Goal: Task Accomplishment & Management: Complete application form

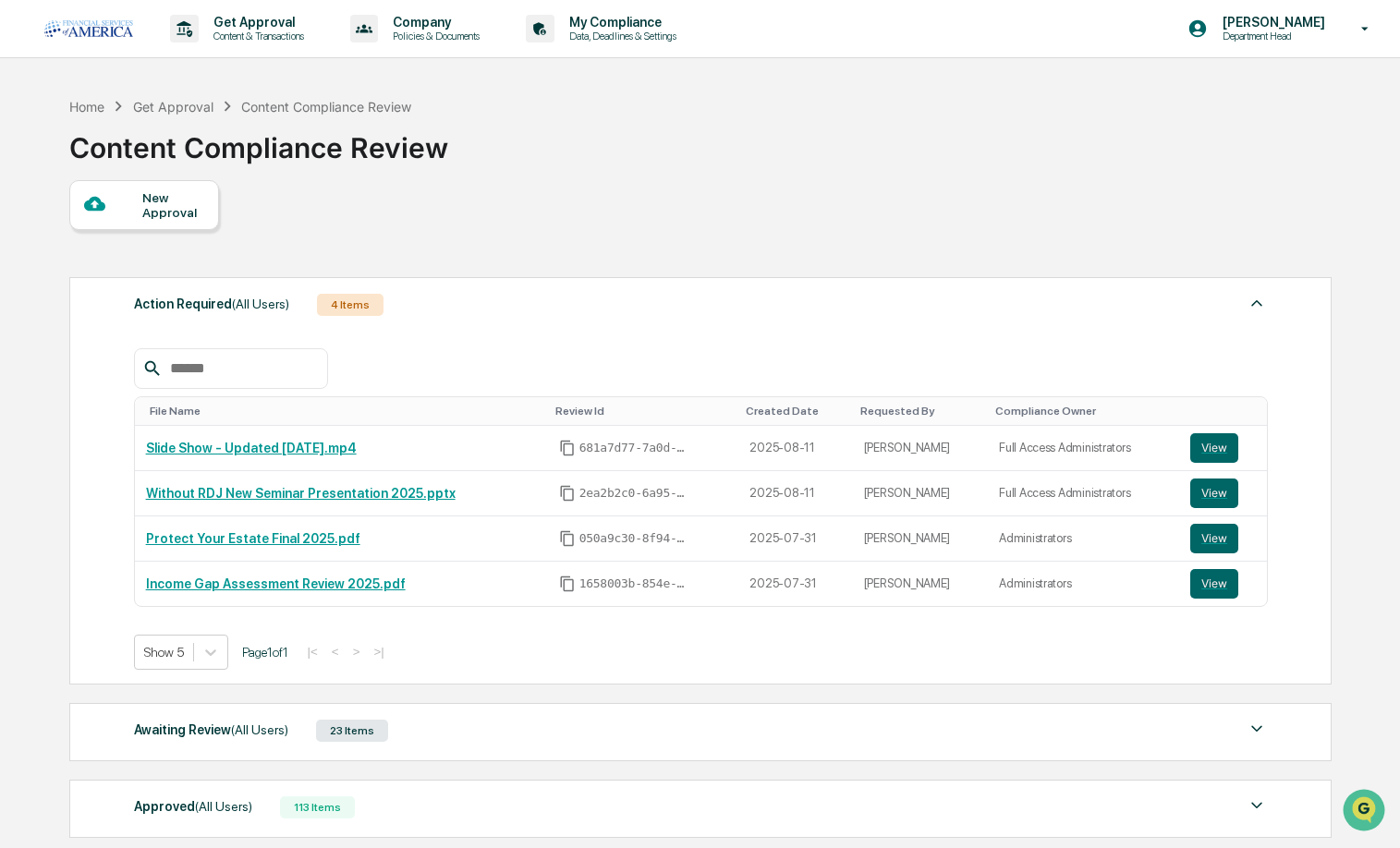
click at [157, 194] on div "New Approval" at bounding box center [173, 205] width 62 height 30
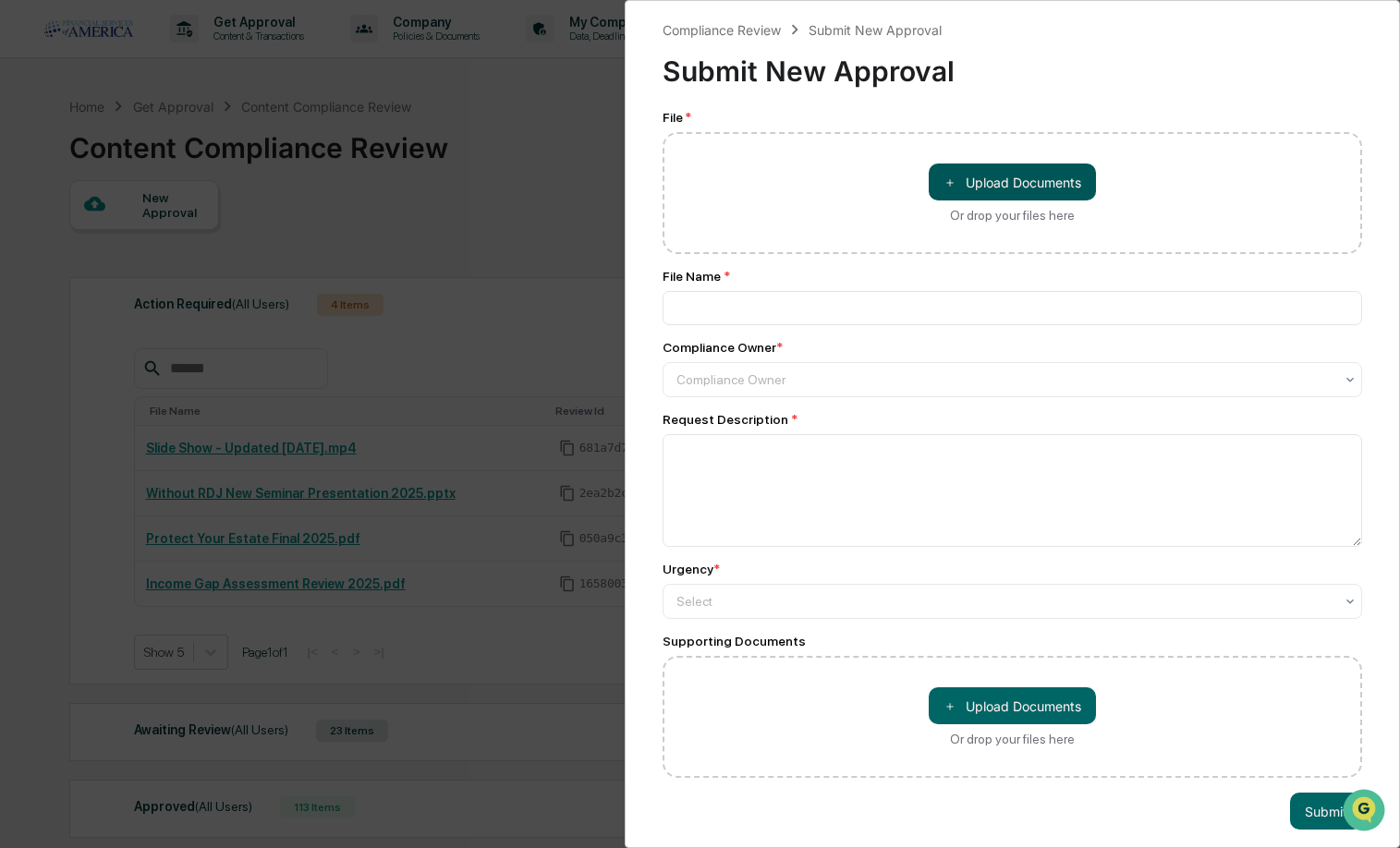
click at [947, 185] on span "＋" at bounding box center [950, 182] width 13 height 17
type input "**********"
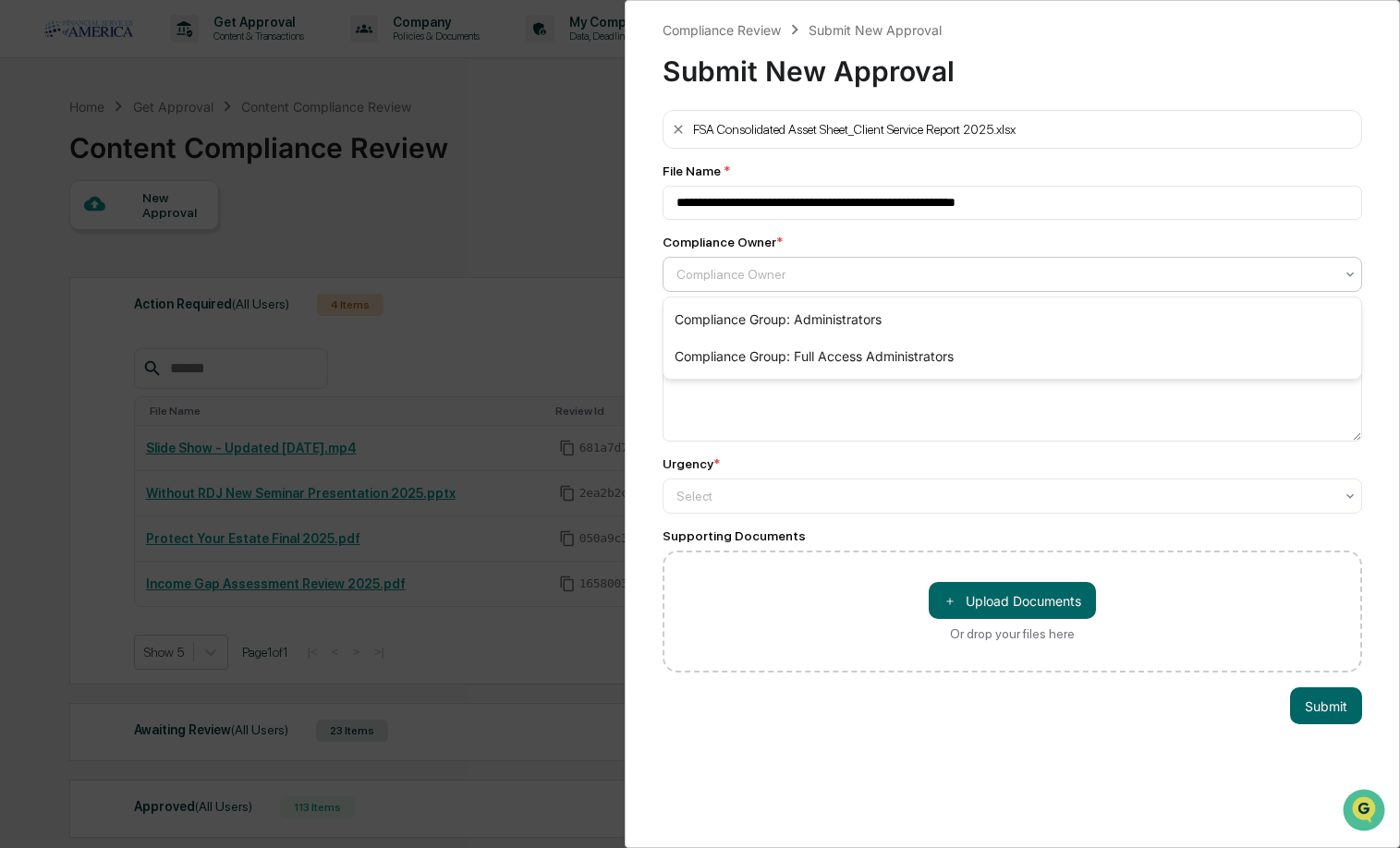
click at [898, 271] on div at bounding box center [1006, 274] width 658 height 18
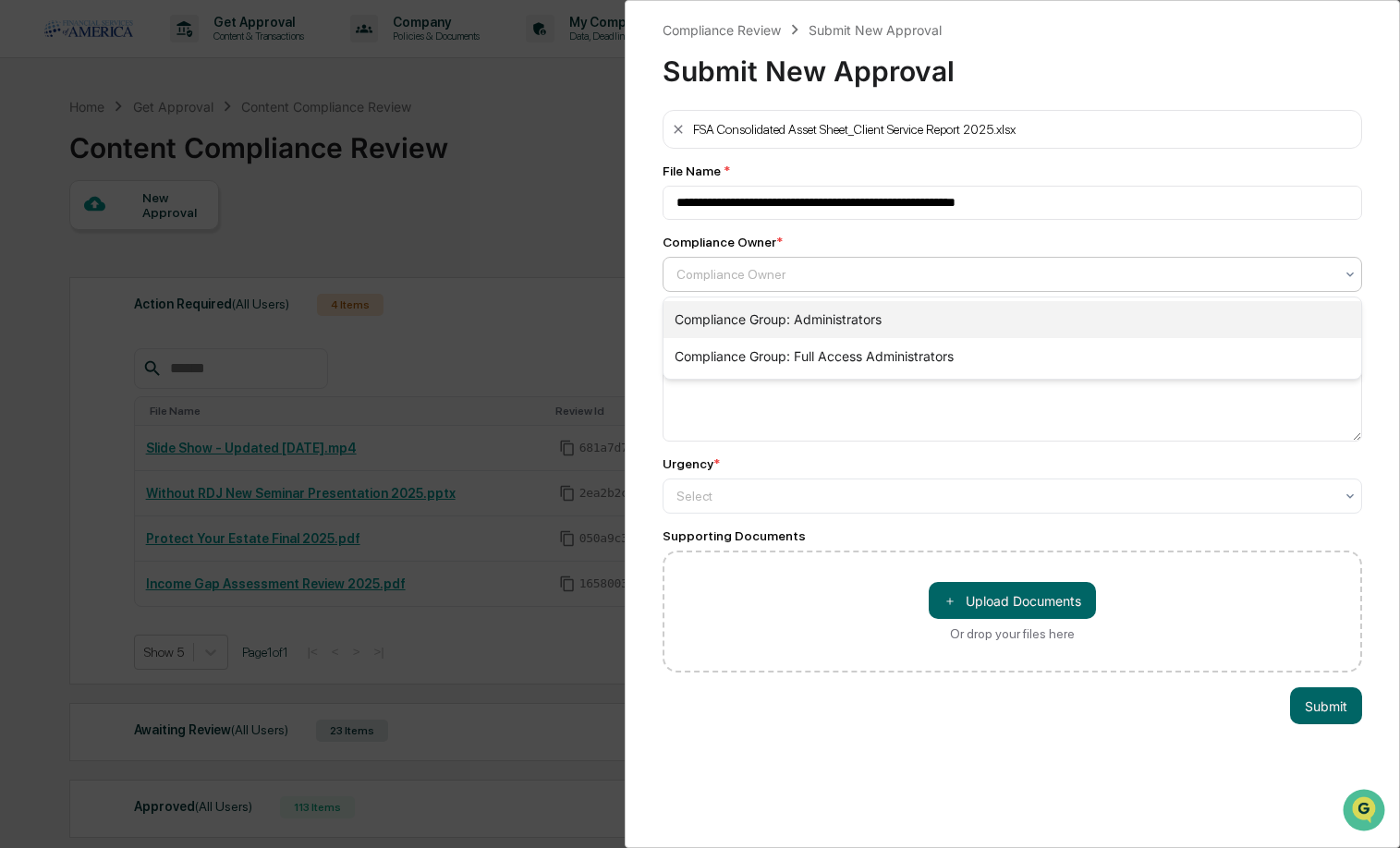
click at [798, 309] on div "Compliance Group: Administrators" at bounding box center [1013, 319] width 699 height 37
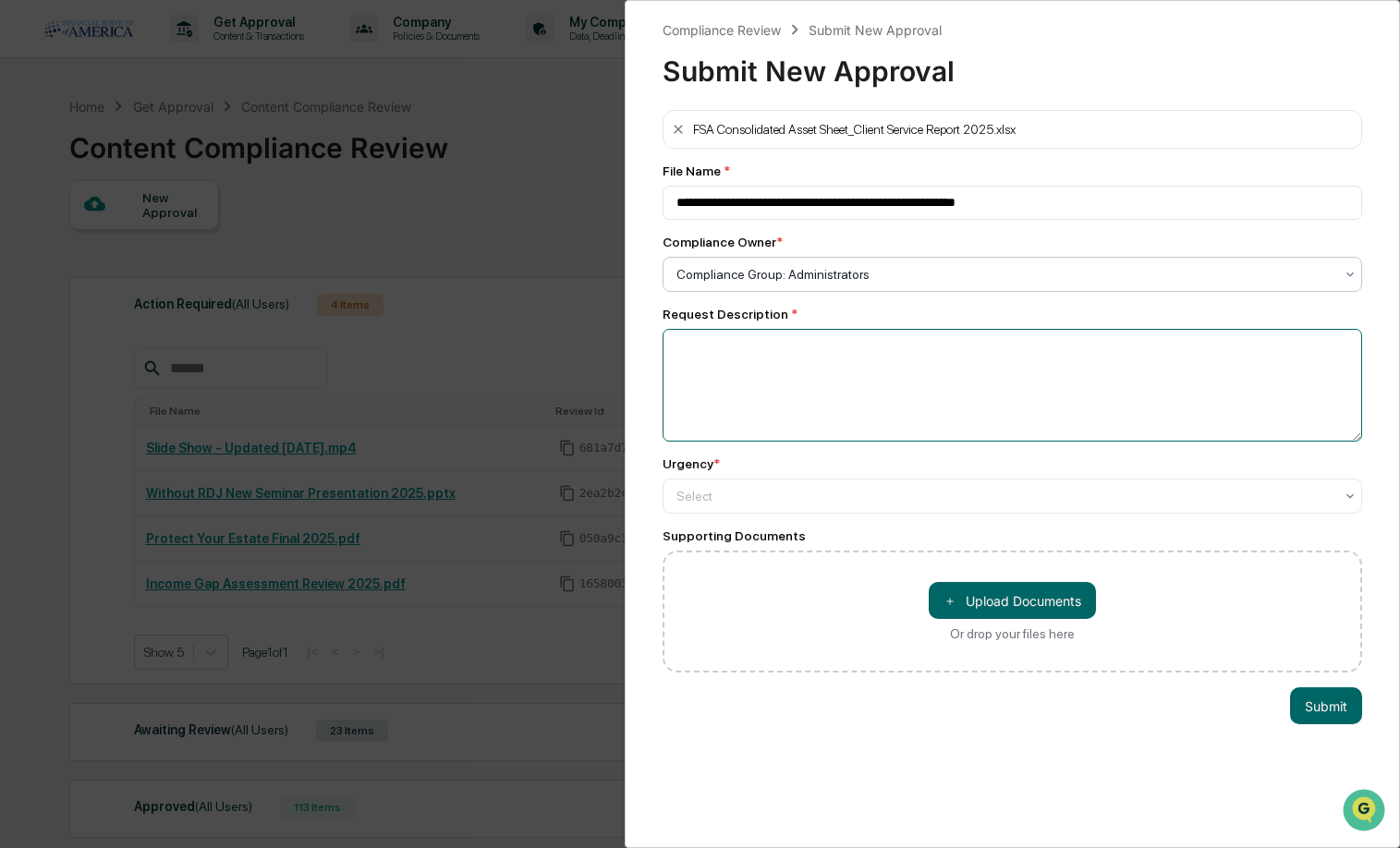
click at [776, 367] on textarea at bounding box center [1014, 385] width 701 height 112
type textarea "**********"
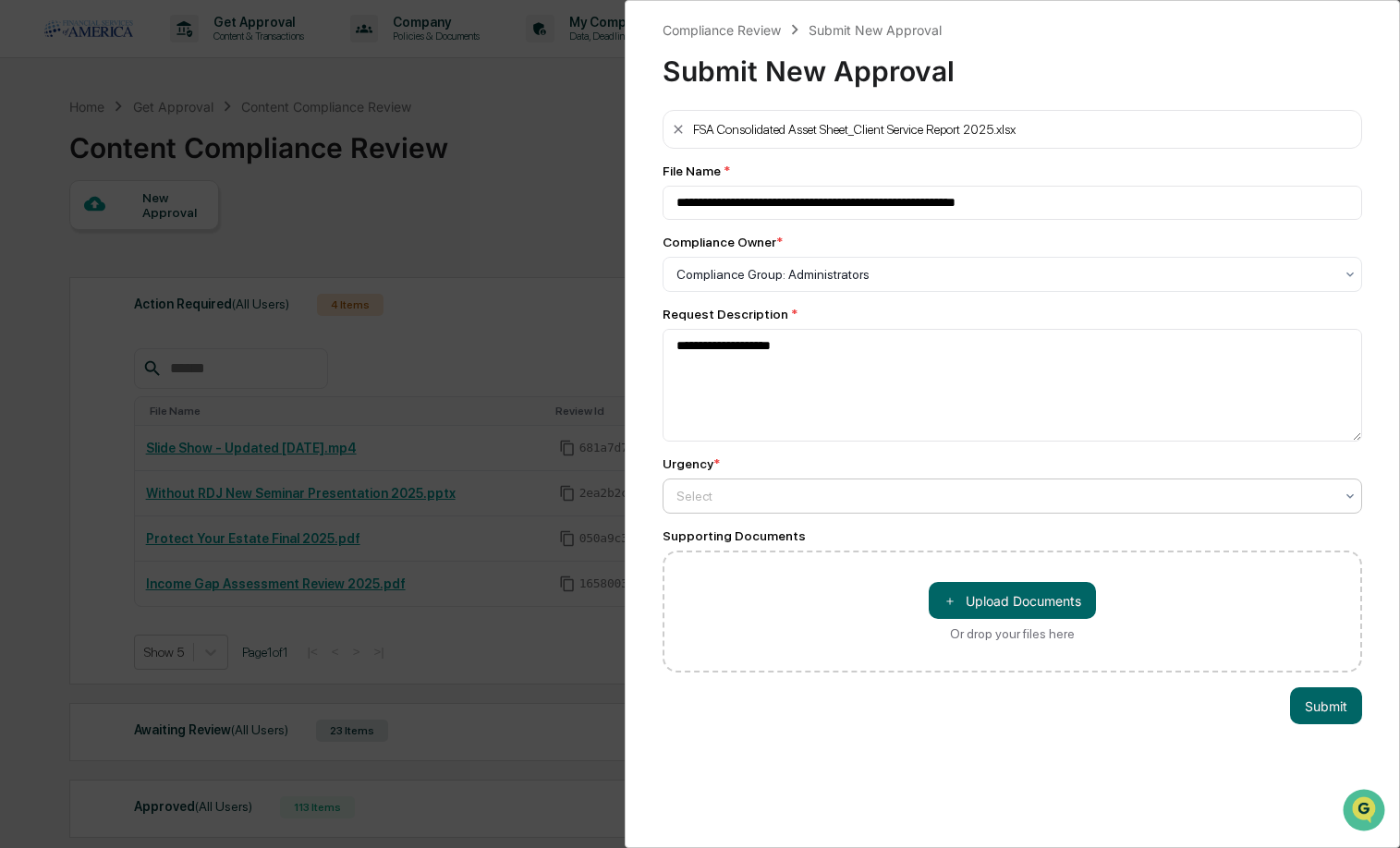
click at [757, 288] on div "Select" at bounding box center [1005, 274] width 677 height 26
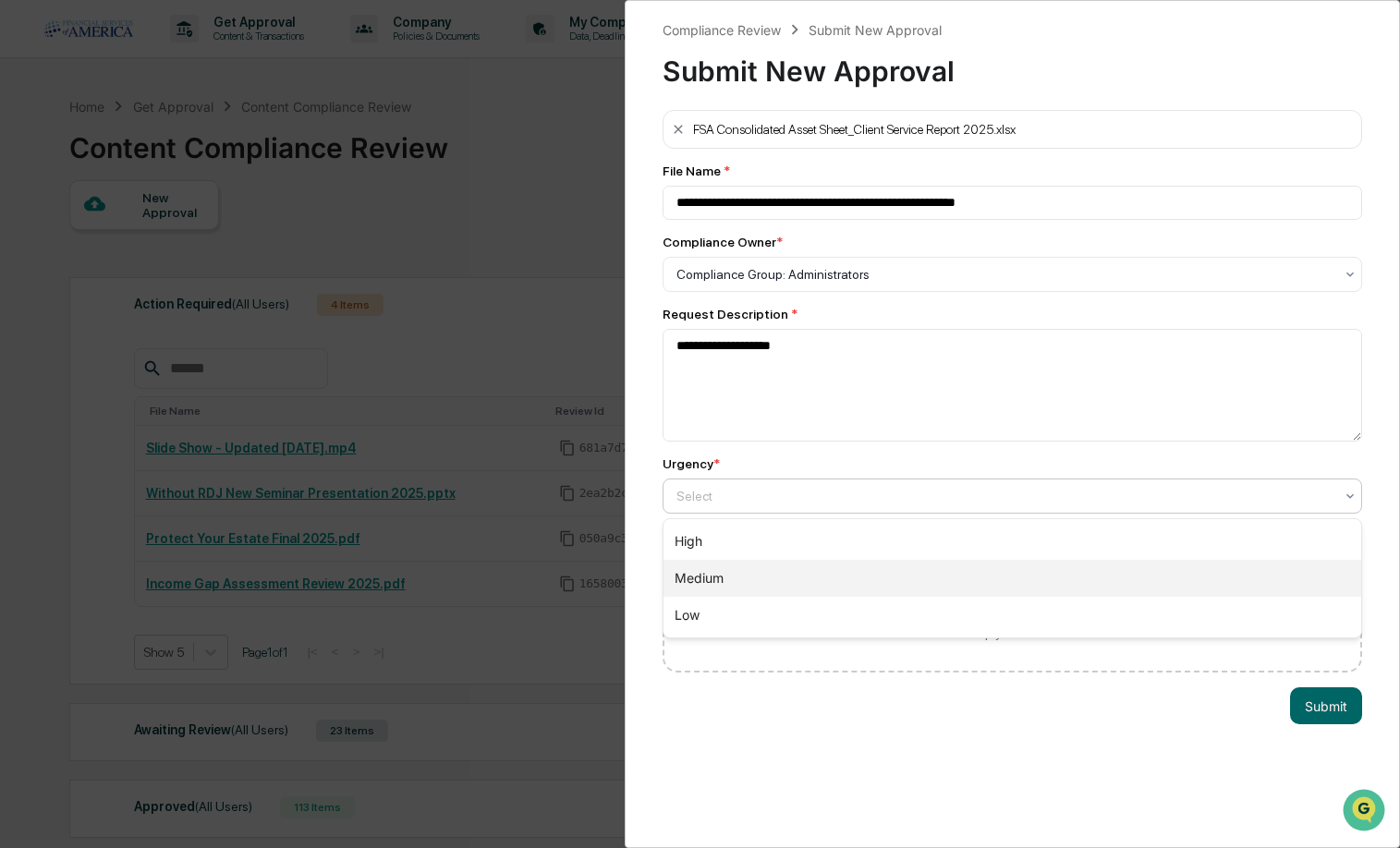
click at [713, 590] on div "Medium" at bounding box center [1013, 579] width 699 height 37
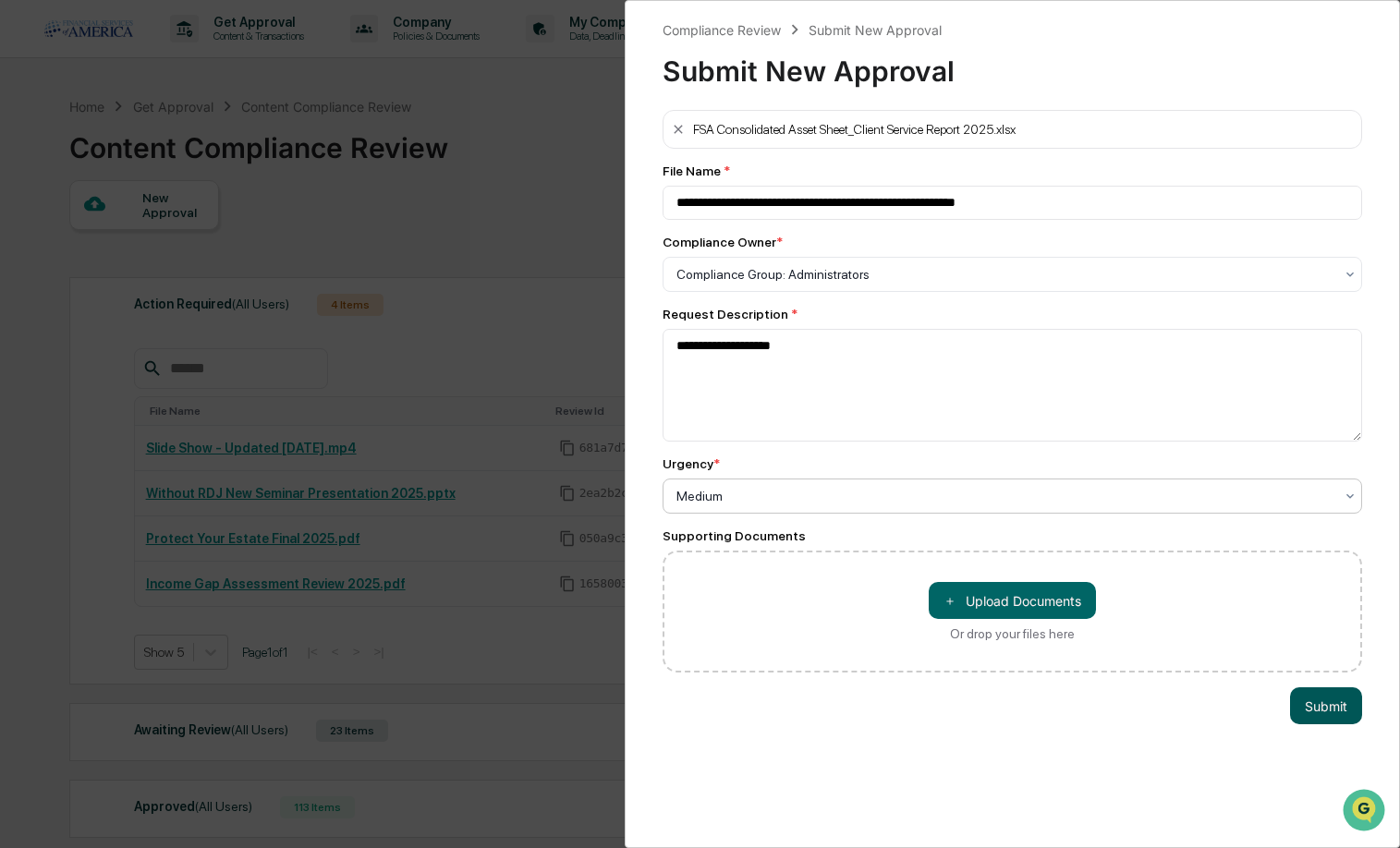
click at [1311, 706] on button "Submit" at bounding box center [1326, 706] width 72 height 37
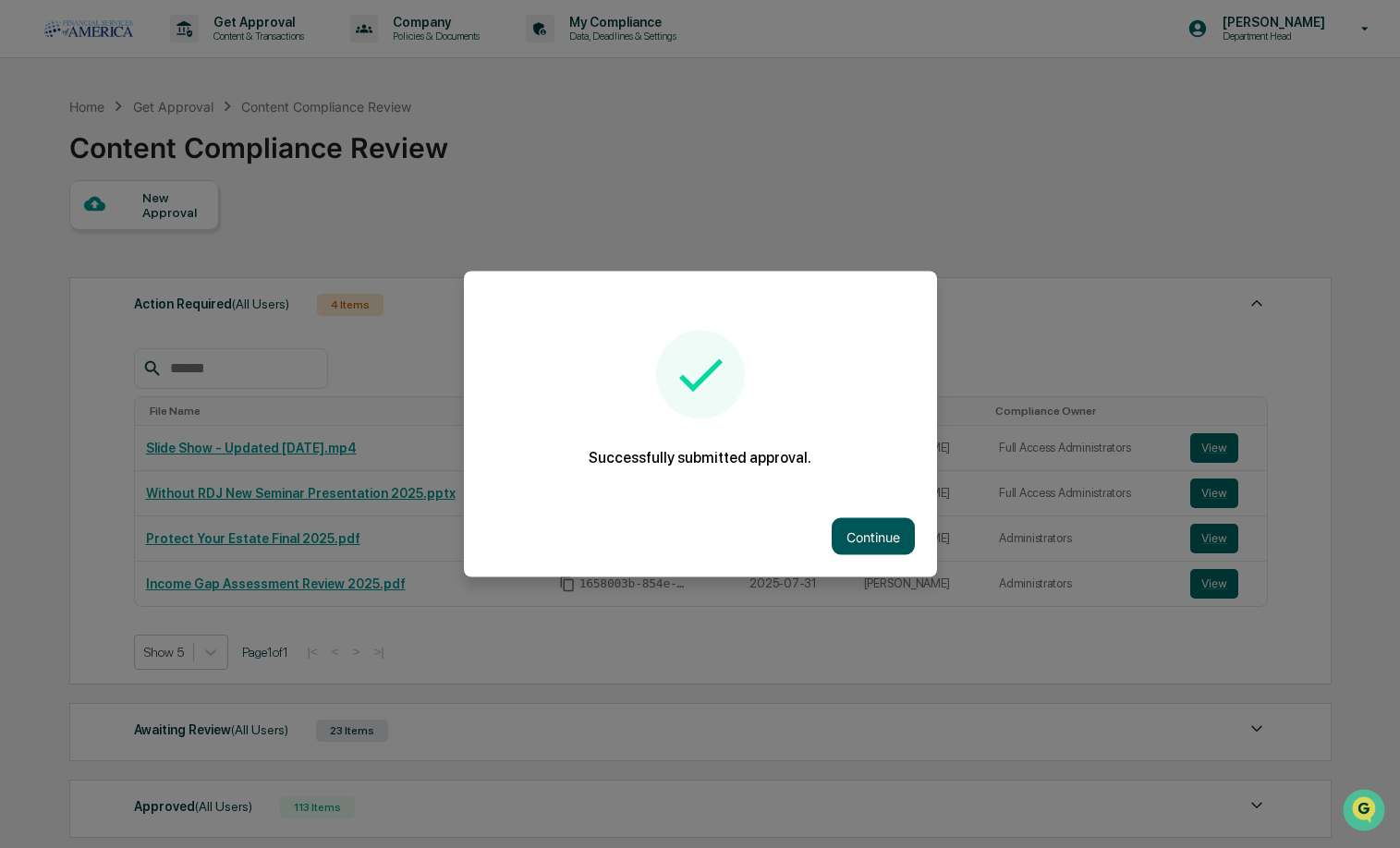
click at [861, 536] on button "Continue" at bounding box center [873, 537] width 83 height 37
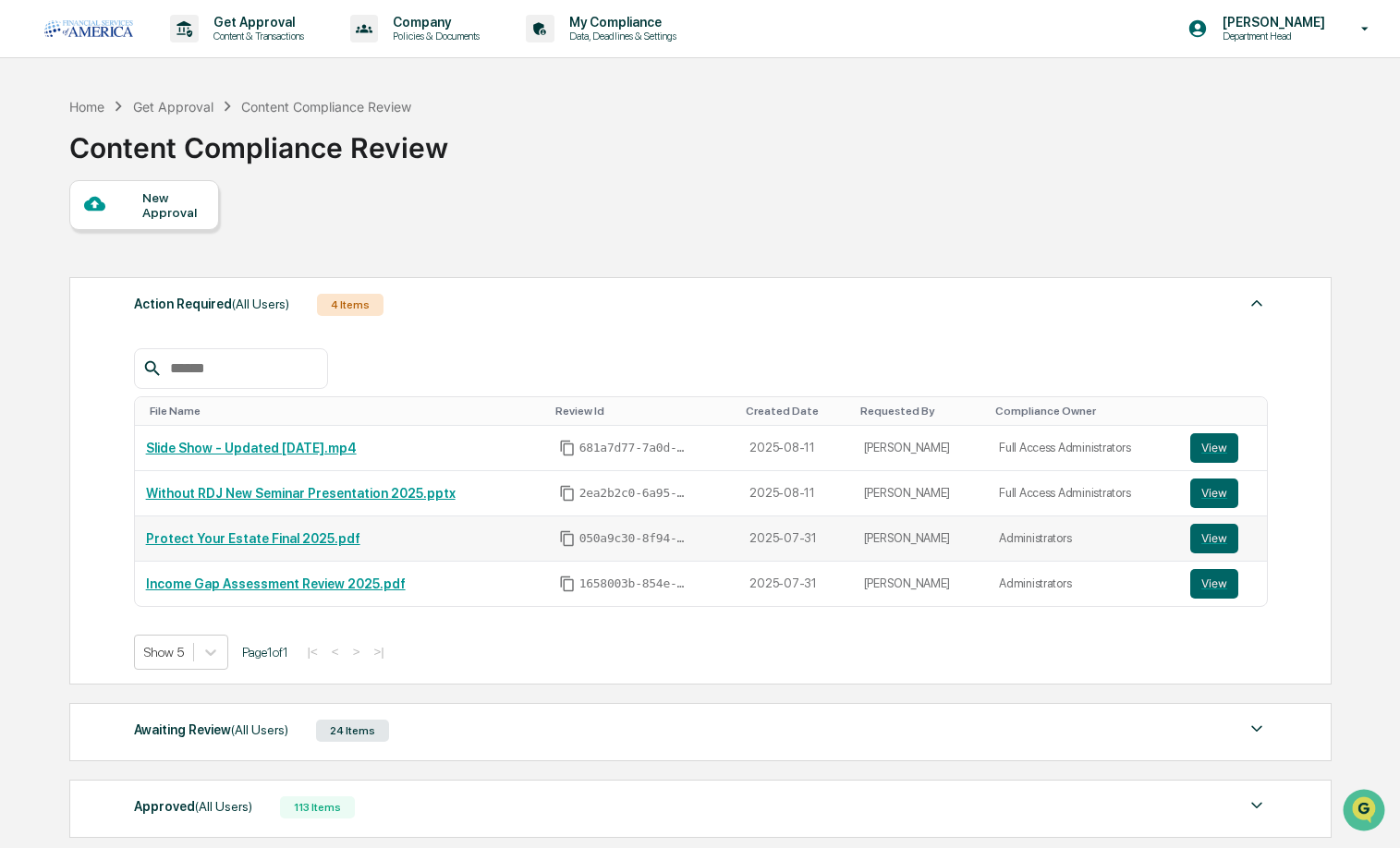
click at [255, 539] on link "Protect Your Estate Final 2025.pdf" at bounding box center [253, 538] width 214 height 15
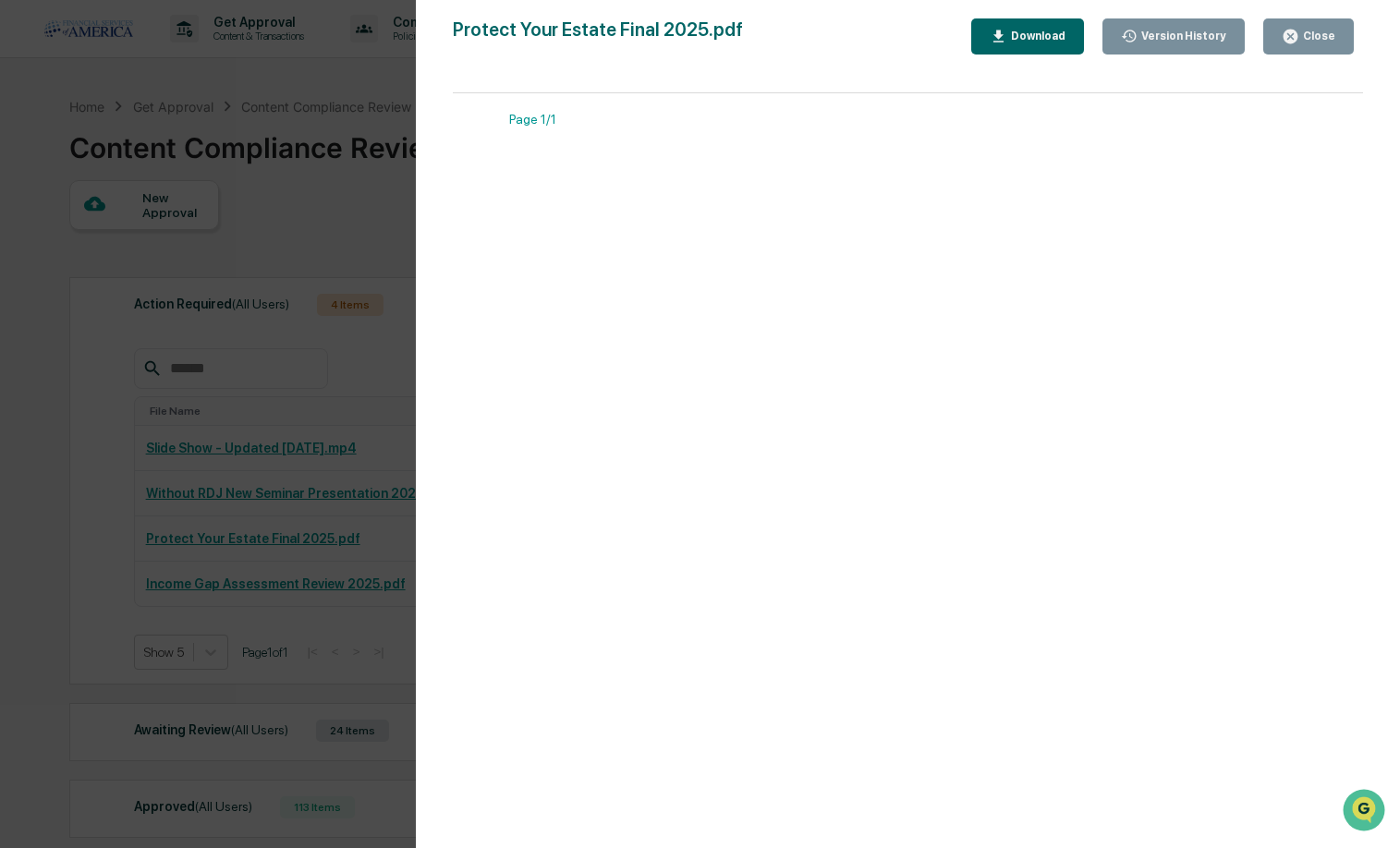
click at [1282, 31] on button "Close" at bounding box center [1309, 36] width 91 height 36
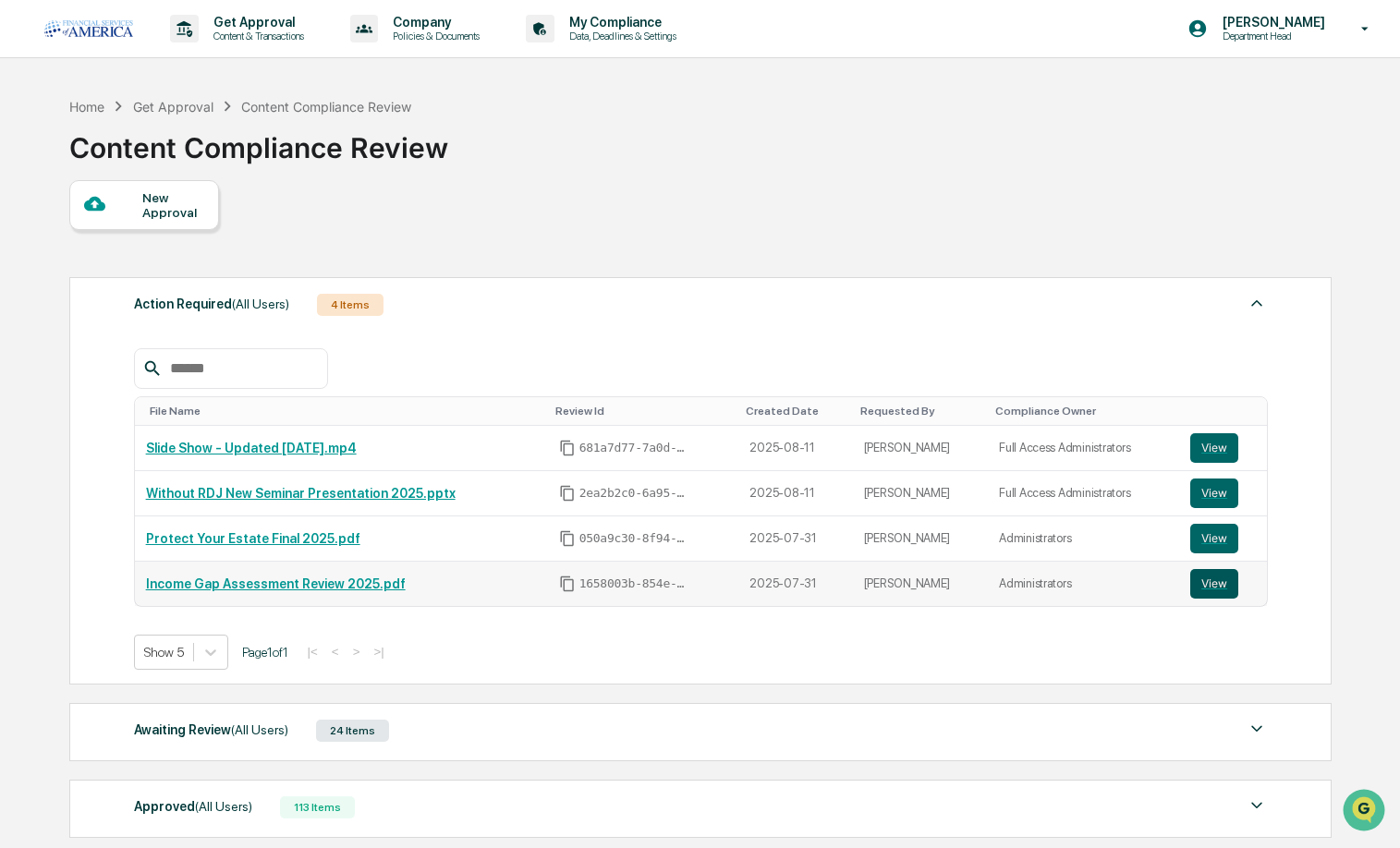
click at [1206, 582] on button "View" at bounding box center [1215, 584] width 48 height 30
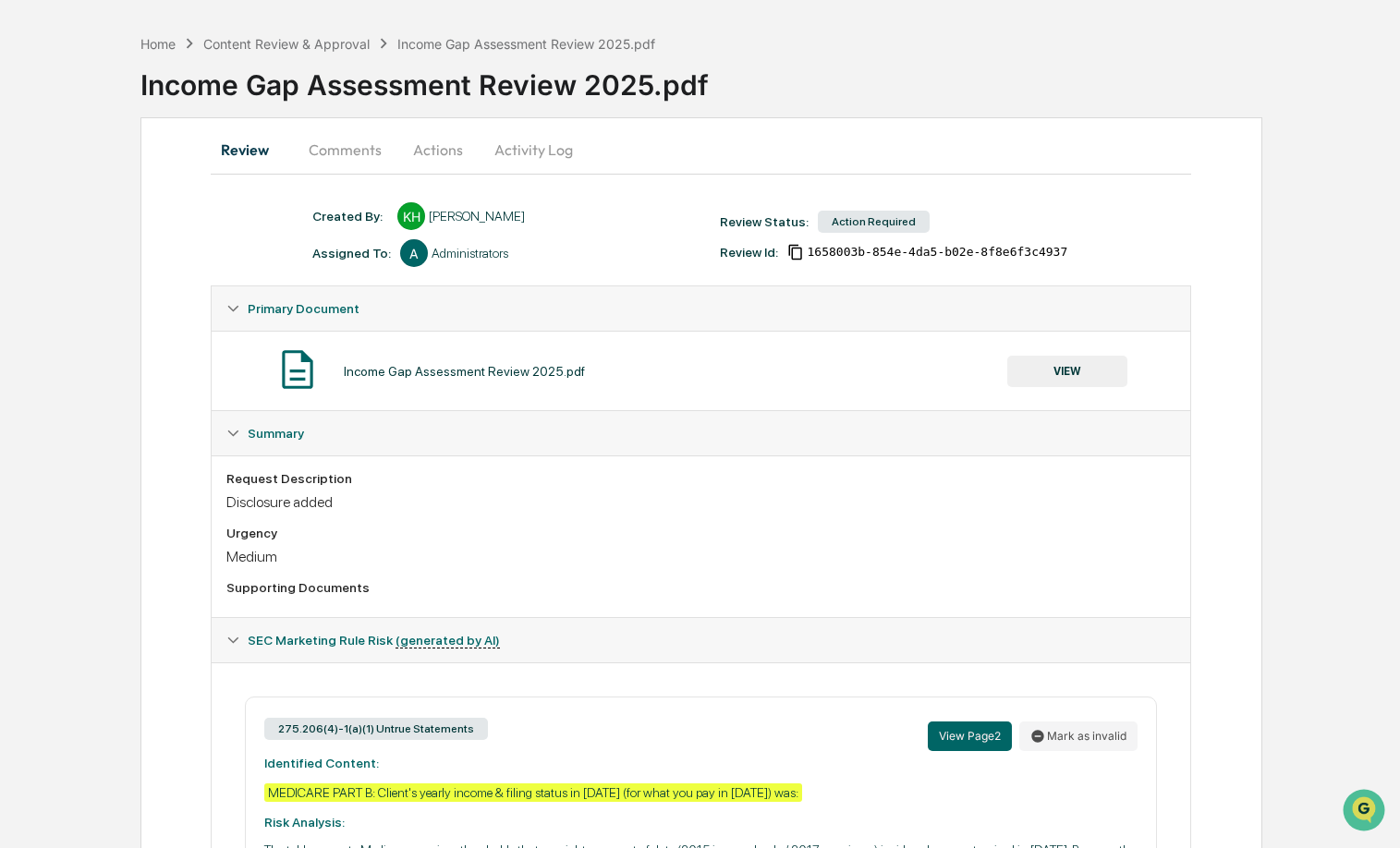
click at [366, 148] on button "Comments" at bounding box center [346, 150] width 103 height 45
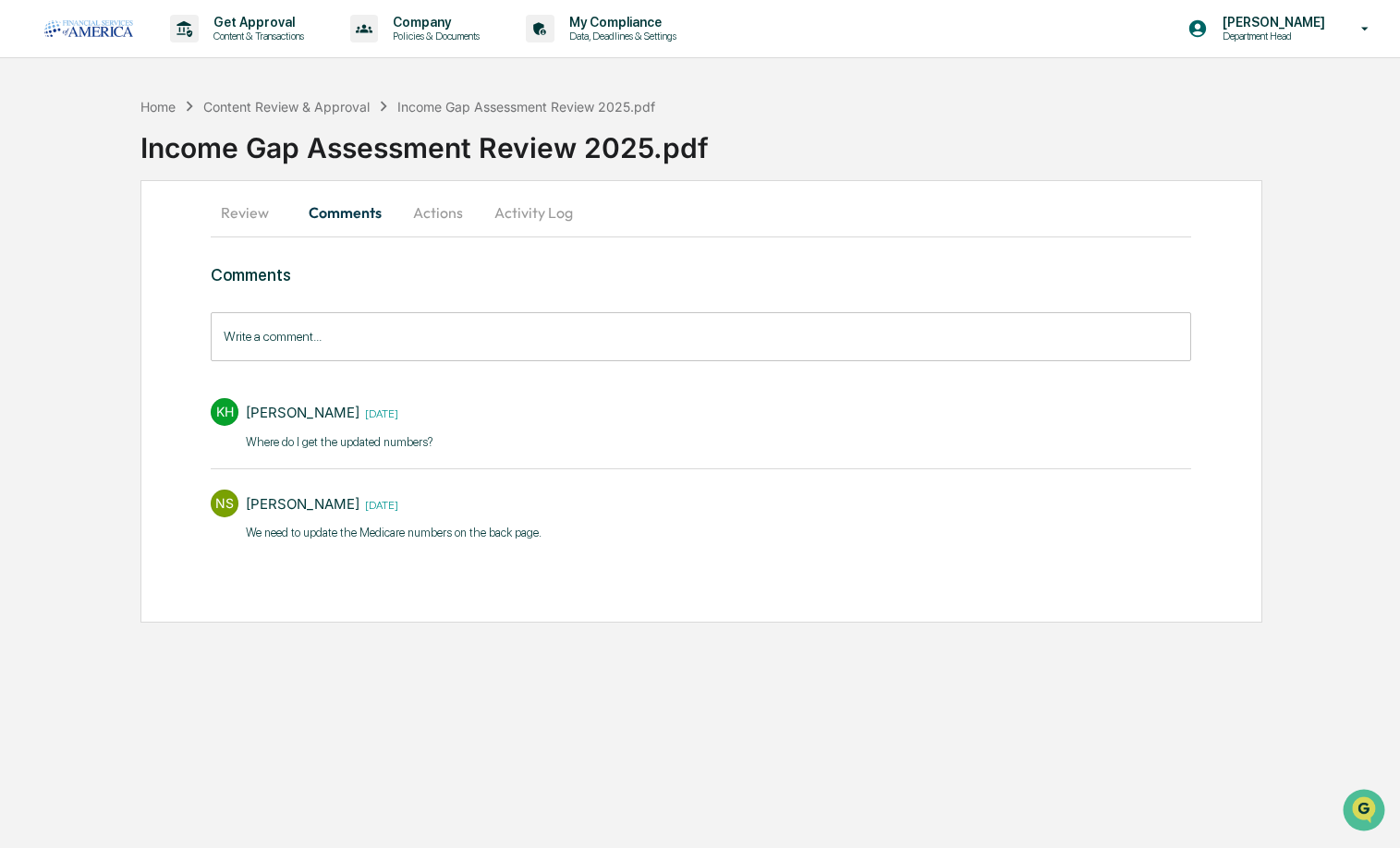
click at [530, 211] on button "Activity Log" at bounding box center [533, 213] width 108 height 45
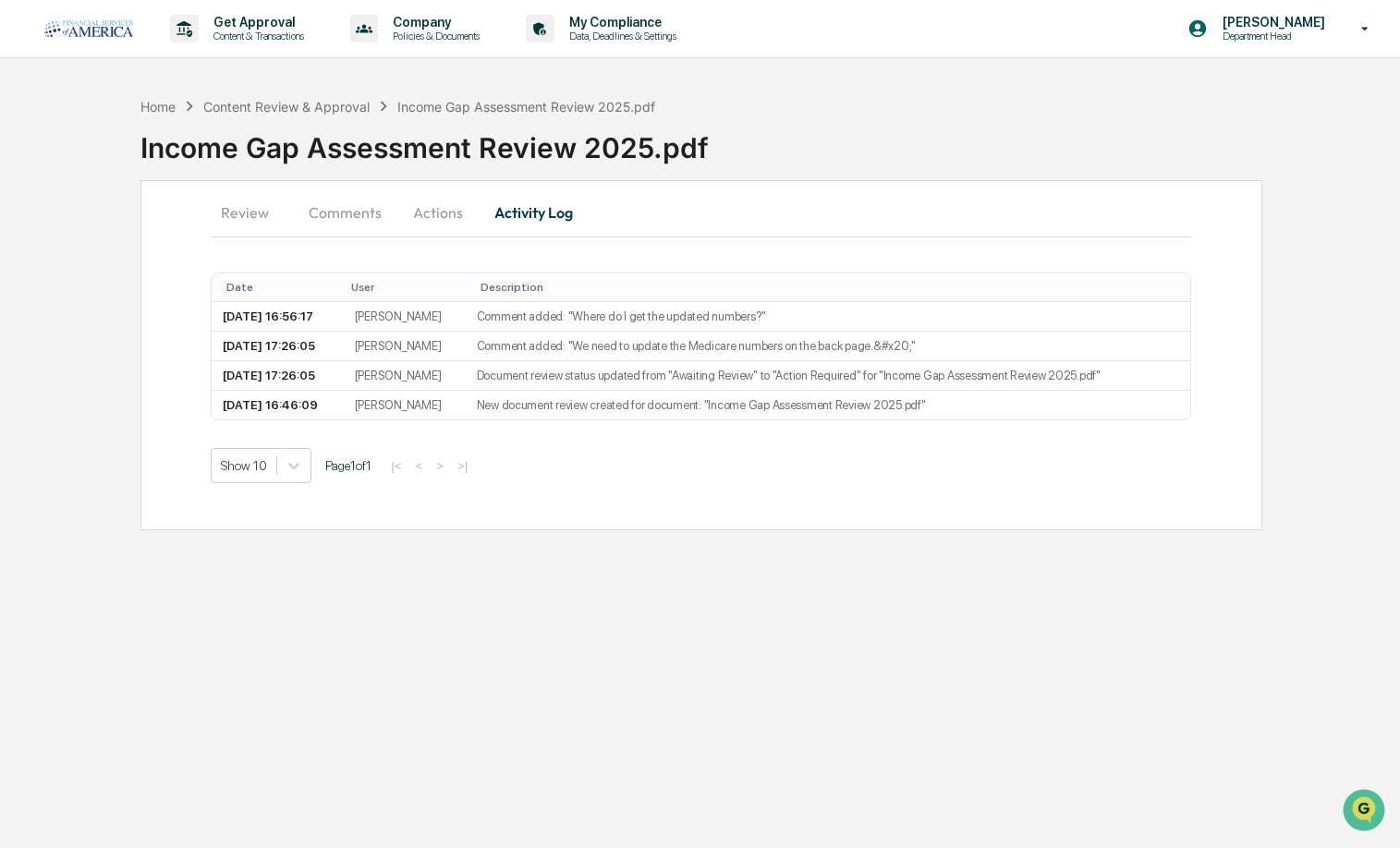
click at [407, 234] on button "Actions" at bounding box center [439, 213] width 83 height 45
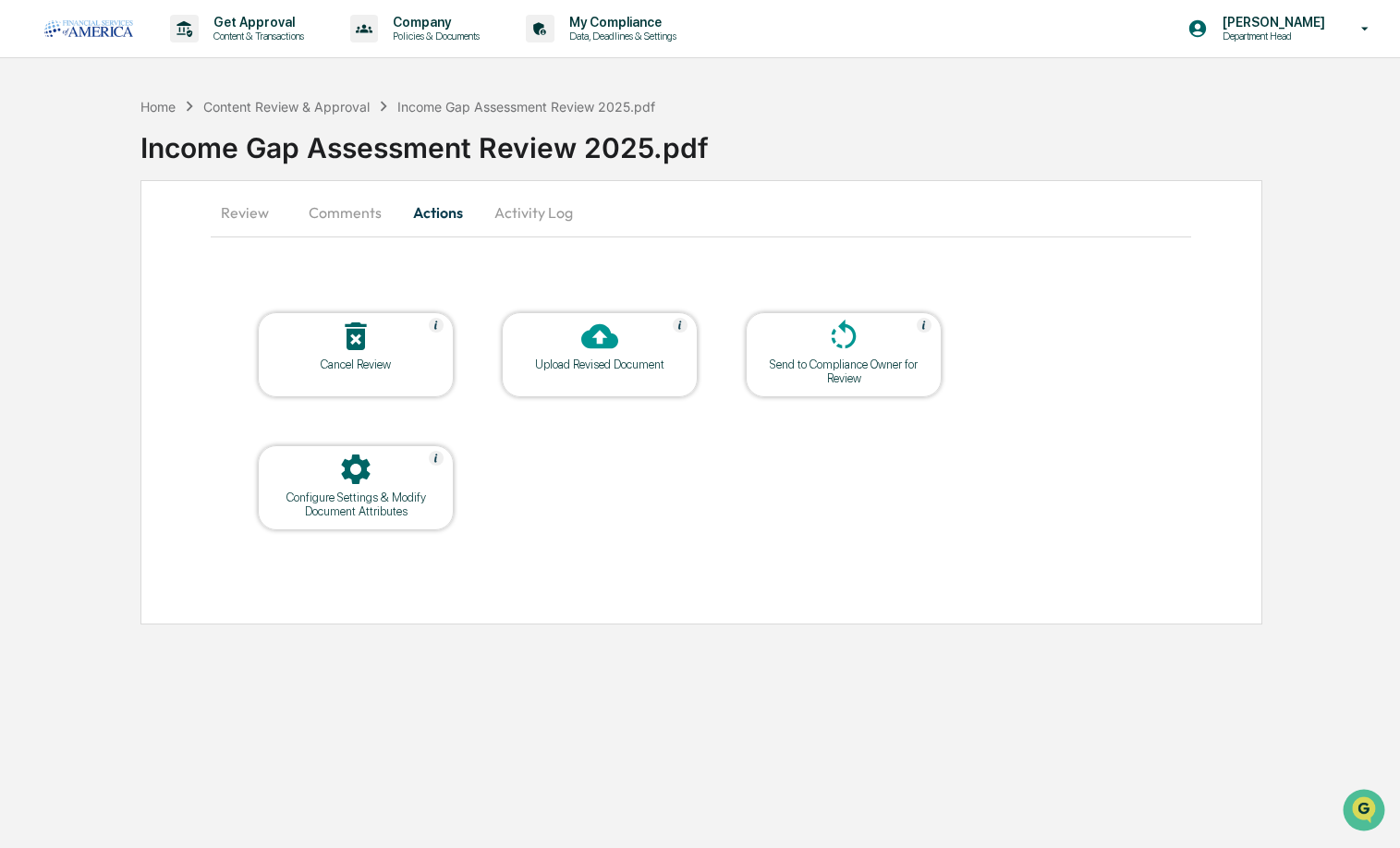
click at [846, 357] on div at bounding box center [843, 337] width 185 height 40
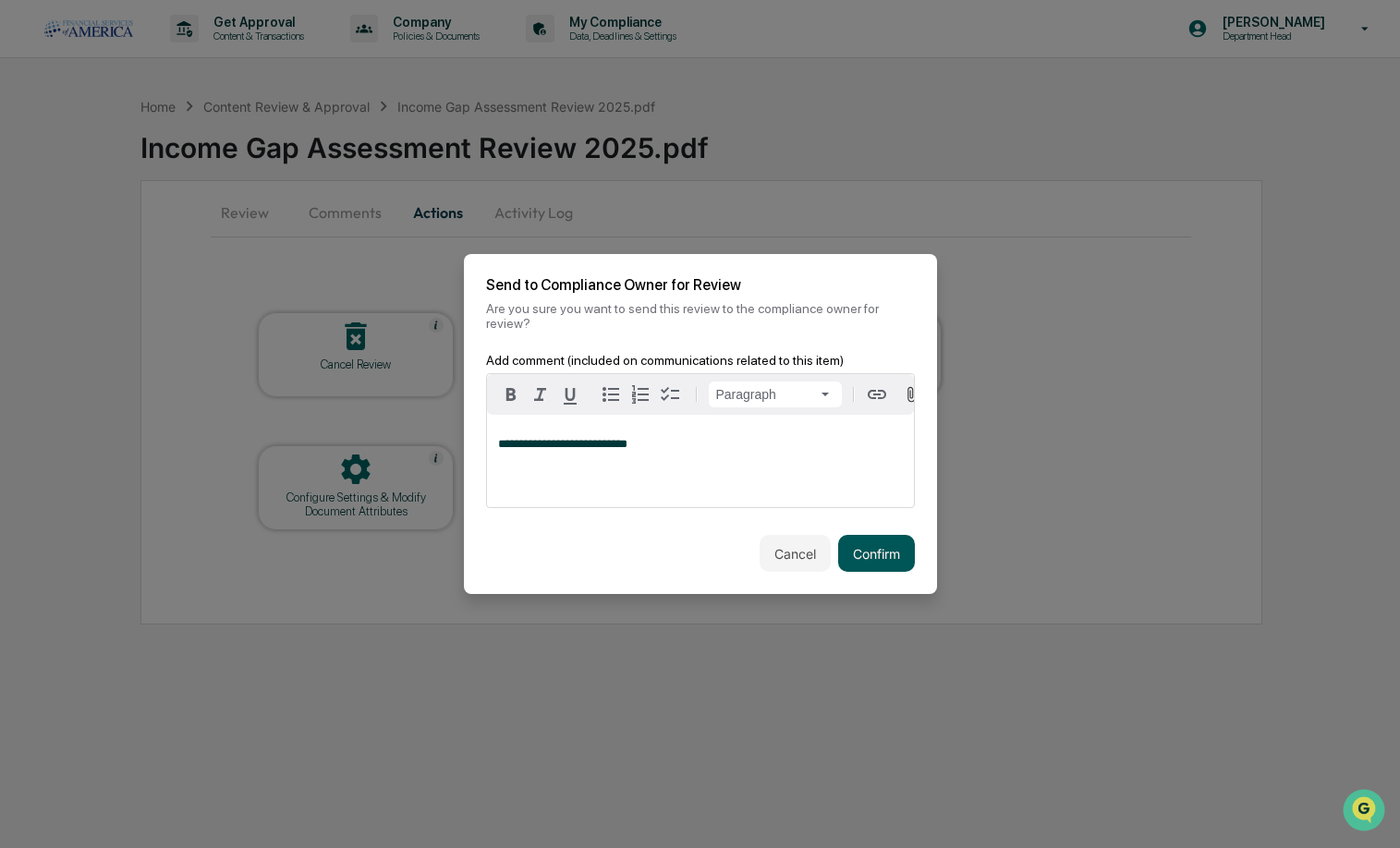
click at [872, 559] on button "Confirm" at bounding box center [876, 554] width 76 height 37
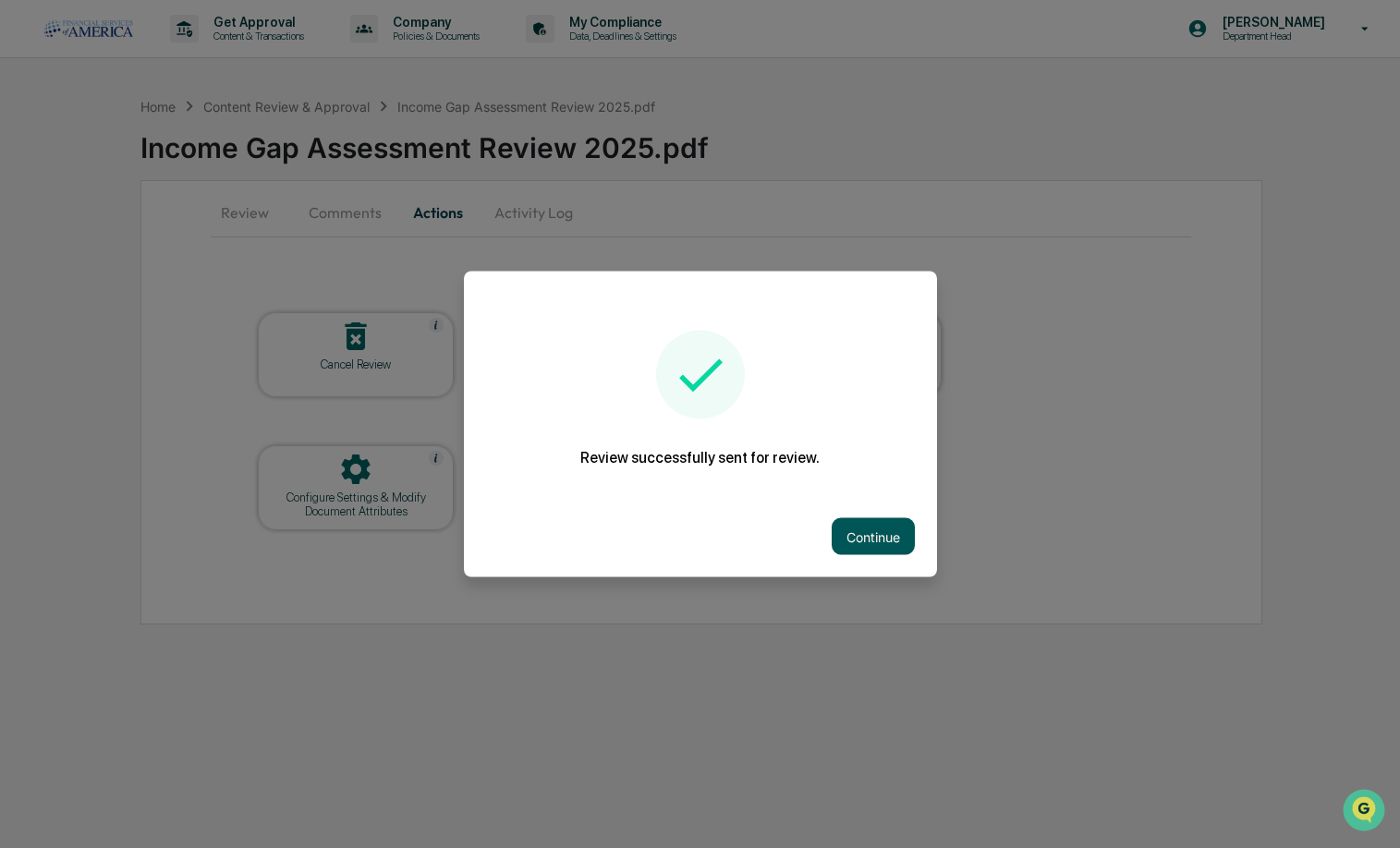
click at [869, 531] on button "Continue" at bounding box center [873, 537] width 83 height 37
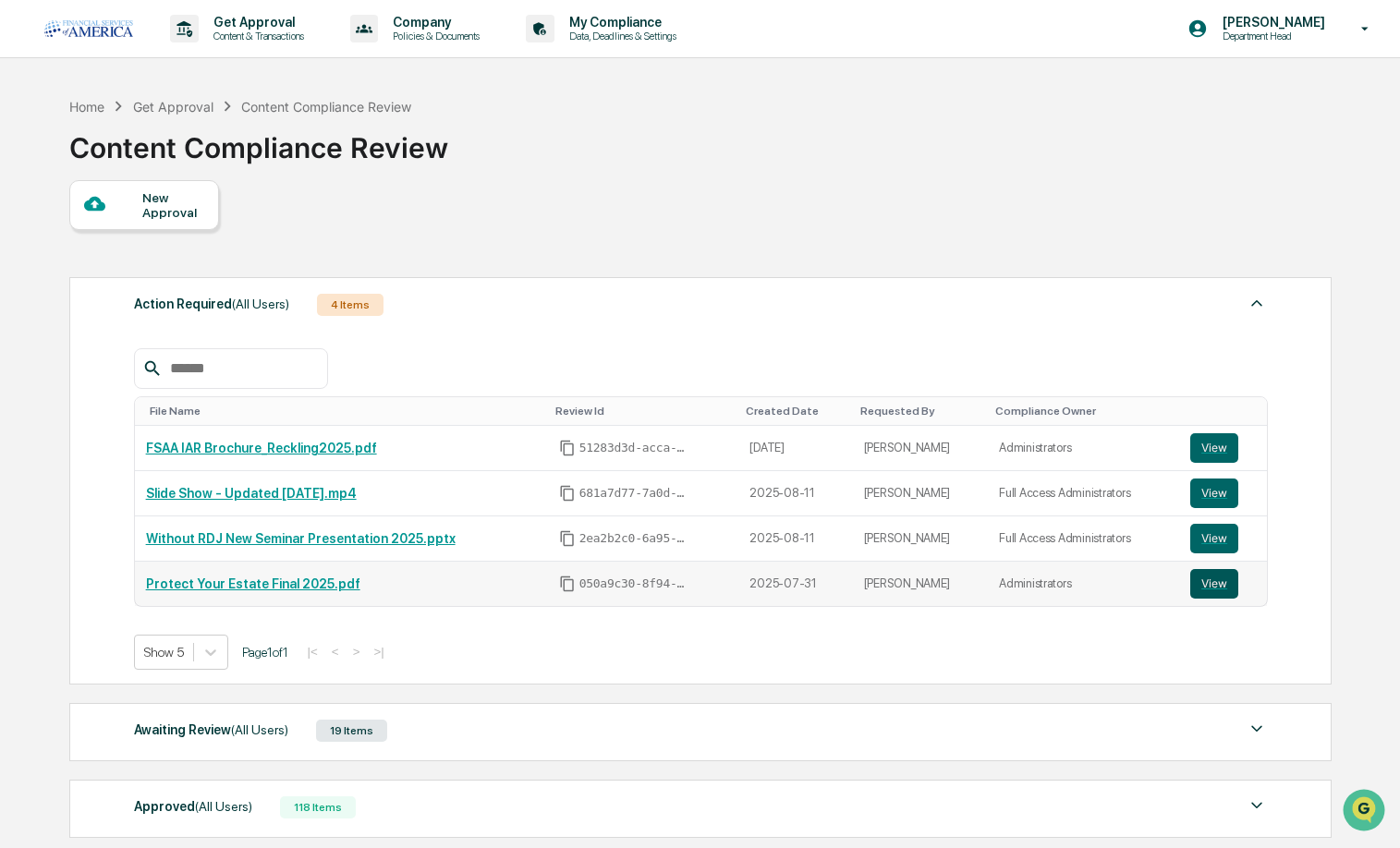
click at [1214, 577] on button "View" at bounding box center [1215, 584] width 48 height 30
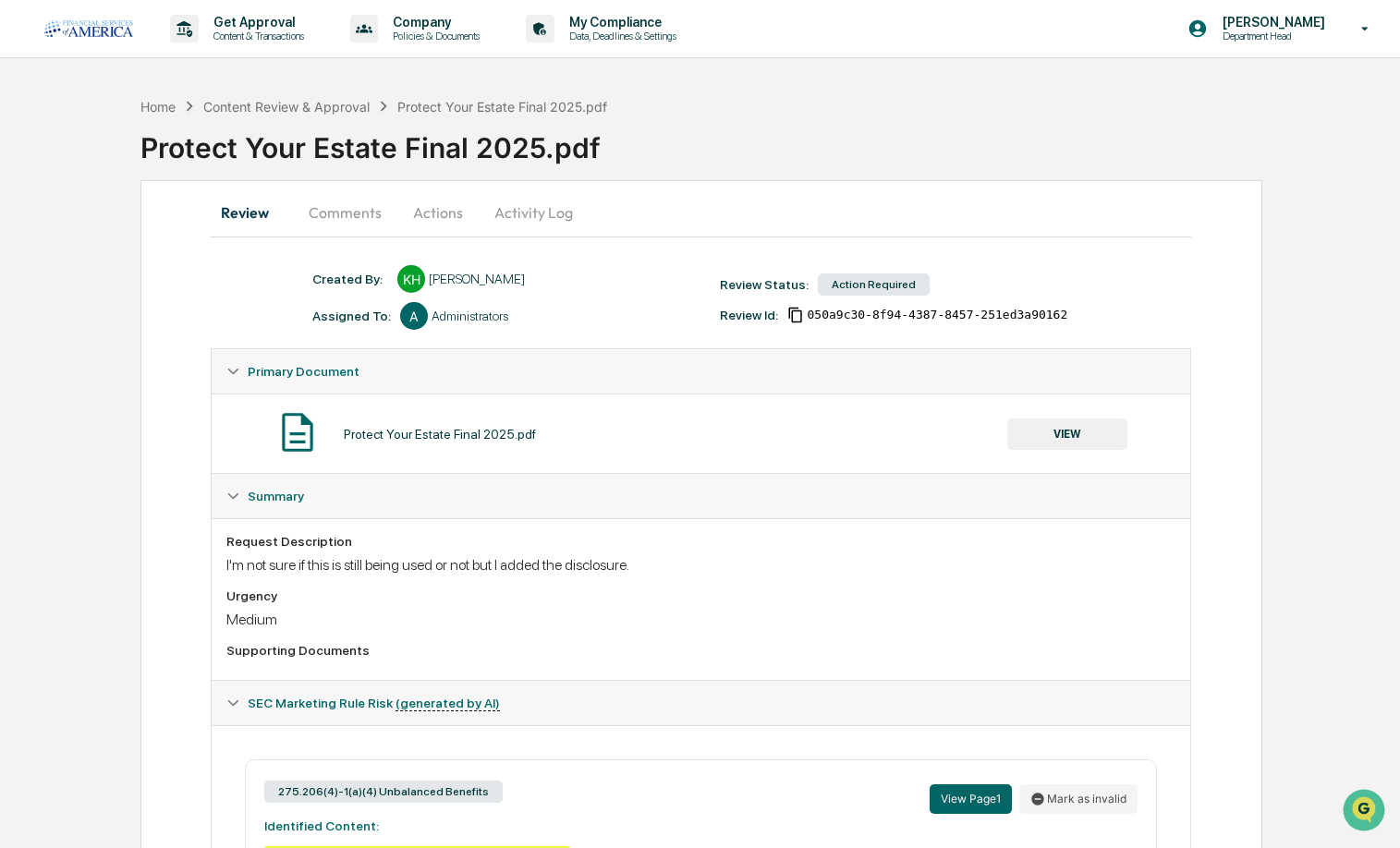
click at [369, 204] on button "Comments" at bounding box center [346, 213] width 103 height 45
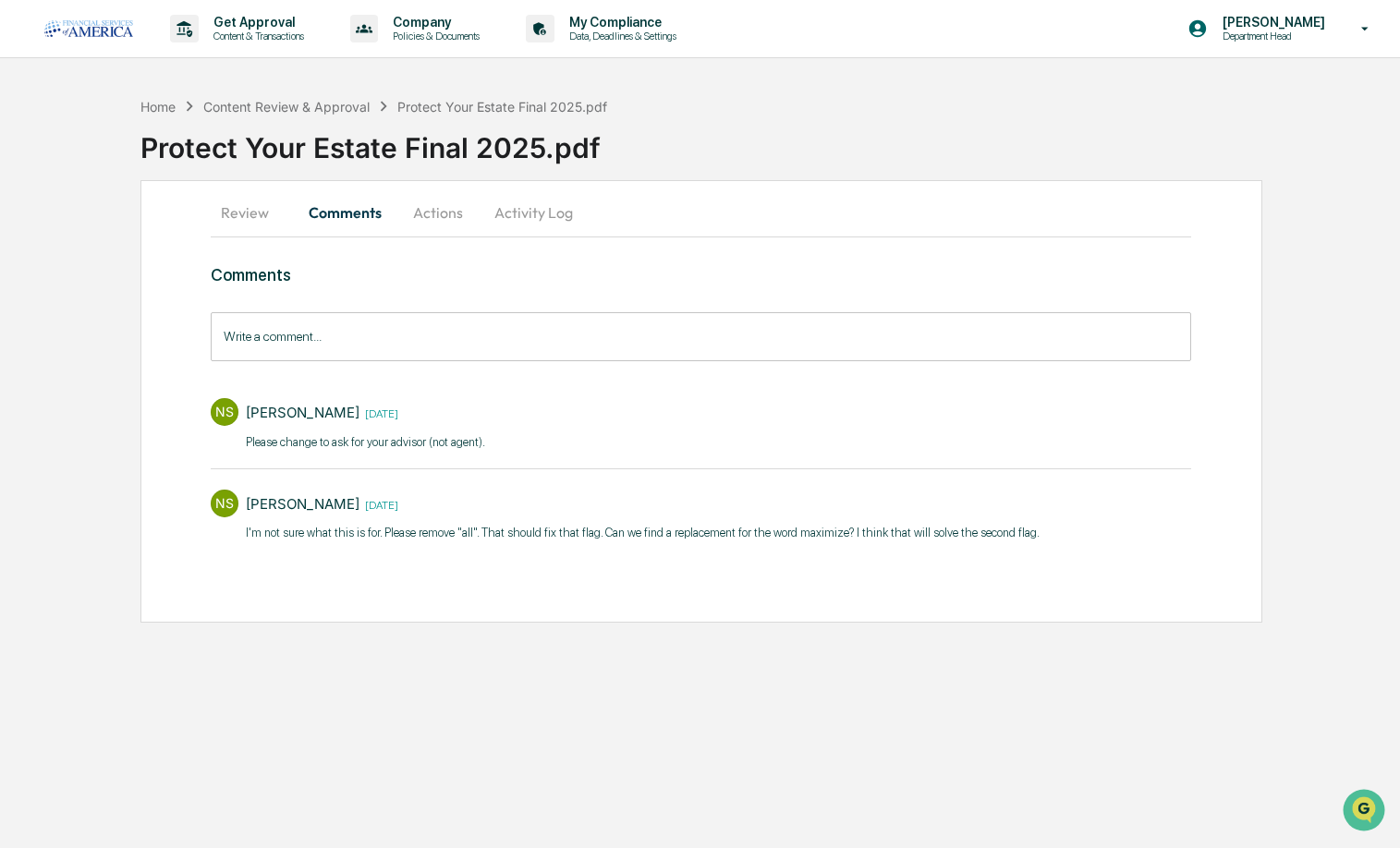
click at [435, 211] on button "Actions" at bounding box center [439, 213] width 83 height 45
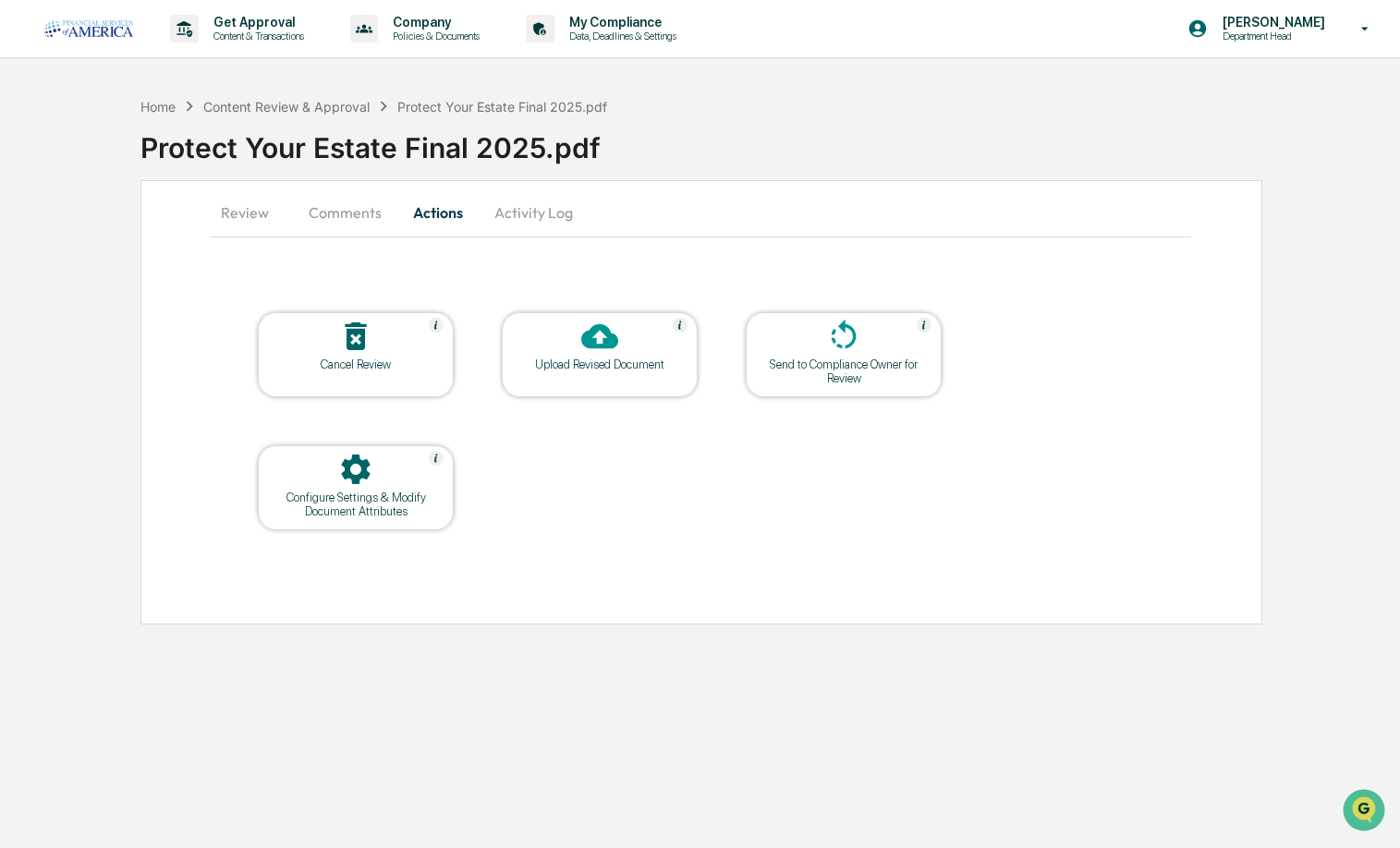
click at [571, 361] on div "Upload Revised Document" at bounding box center [600, 364] width 167 height 14
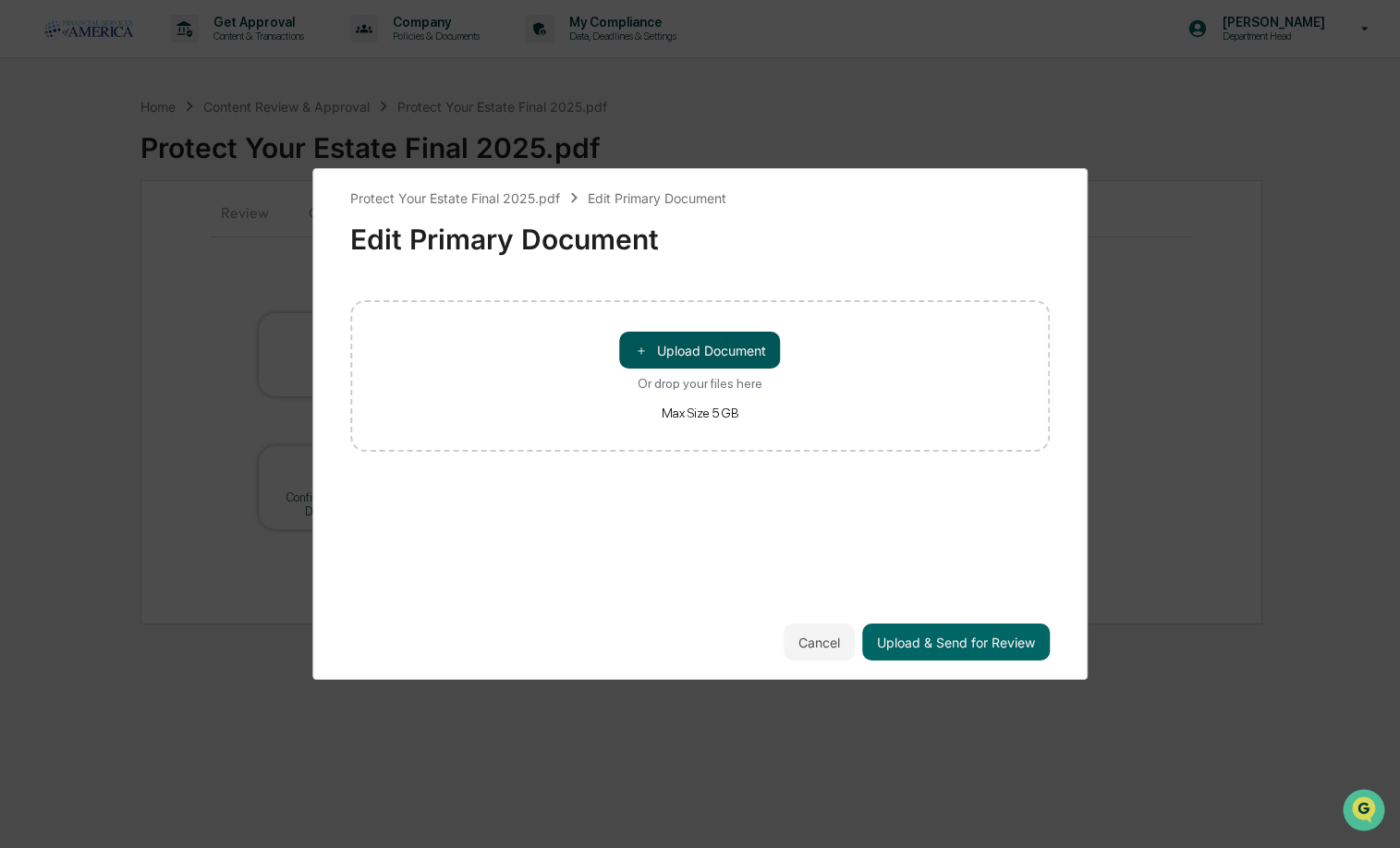
click at [653, 348] on button "＋ Upload Document" at bounding box center [701, 350] width 161 height 37
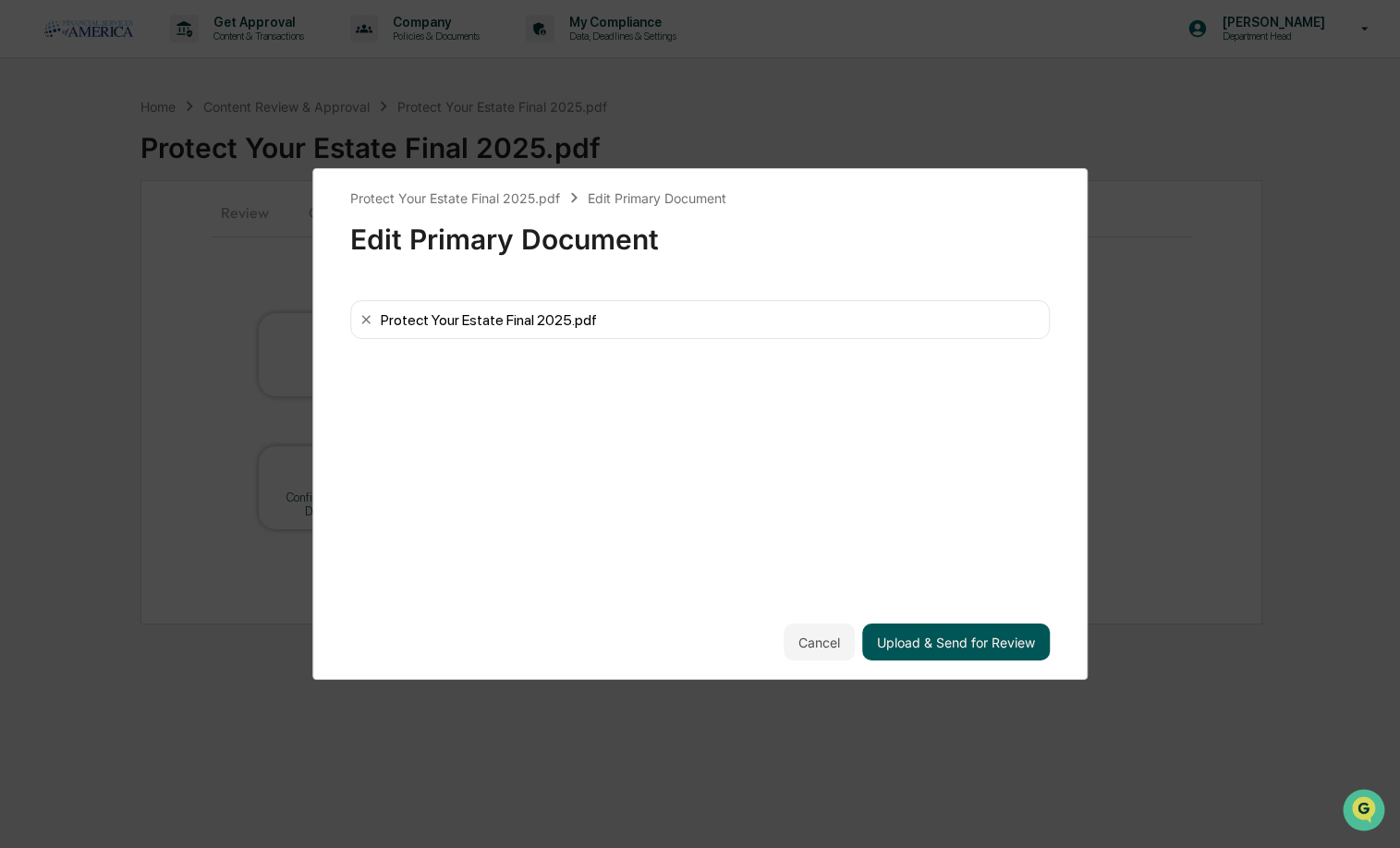
click at [922, 638] on button "Upload & Send for Review" at bounding box center [957, 642] width 188 height 37
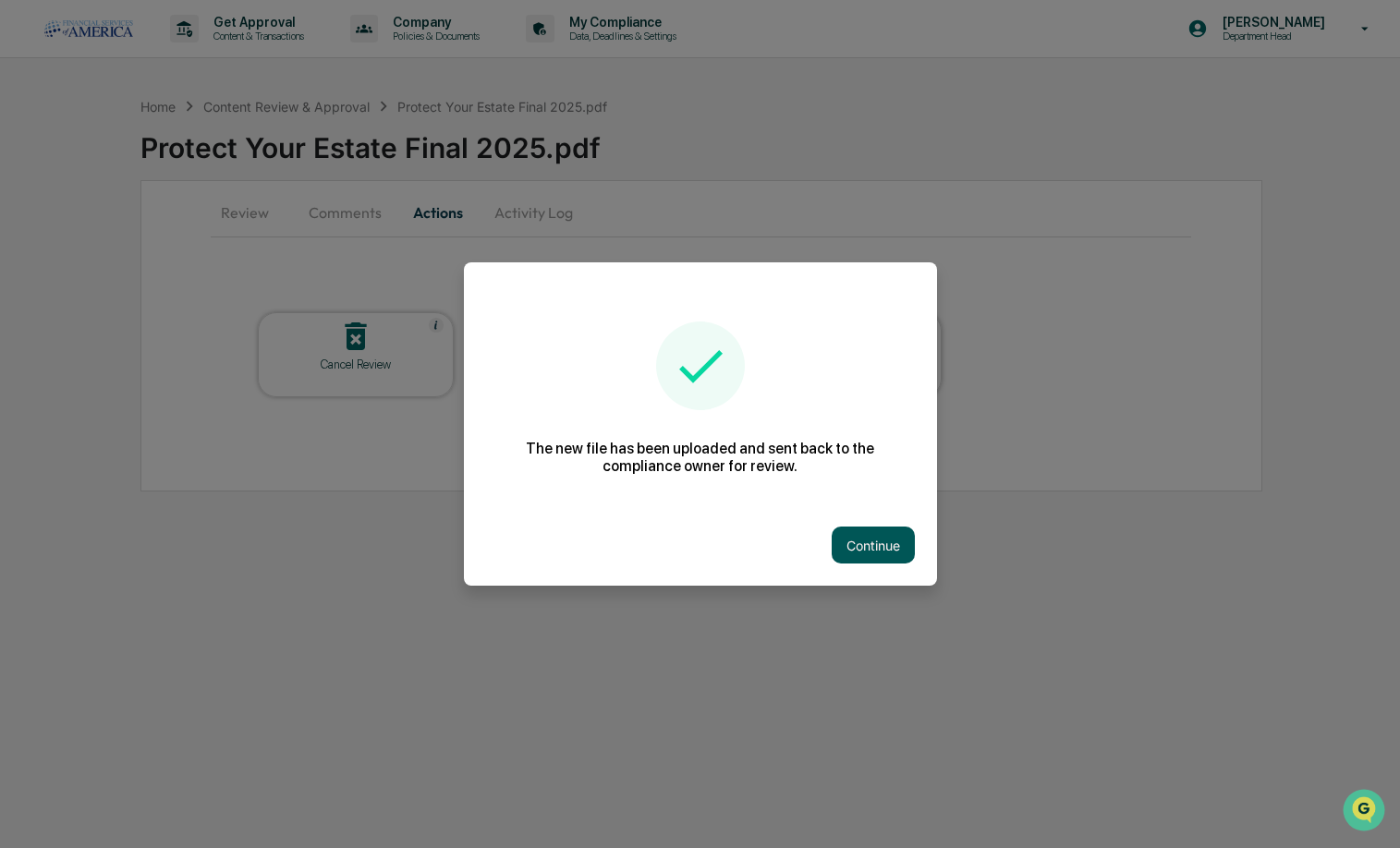
click at [856, 540] on button "Continue" at bounding box center [873, 545] width 83 height 37
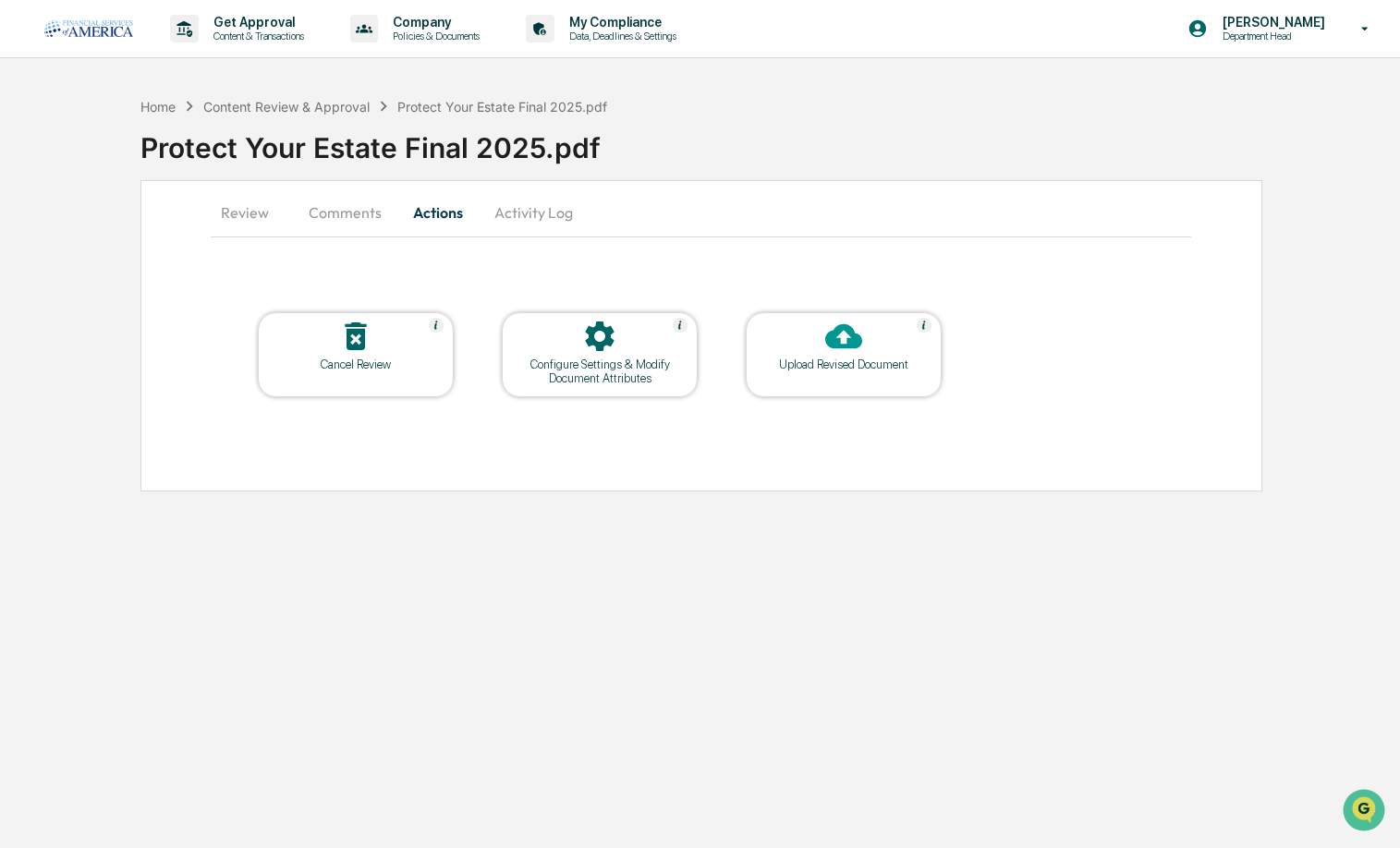
click at [317, 96] on div "Home Content Review & Approval Protect Your Estate Final 2025.pdf" at bounding box center [374, 106] width 468 height 20
click at [319, 107] on div "Content Review & Approval" at bounding box center [287, 106] width 167 height 15
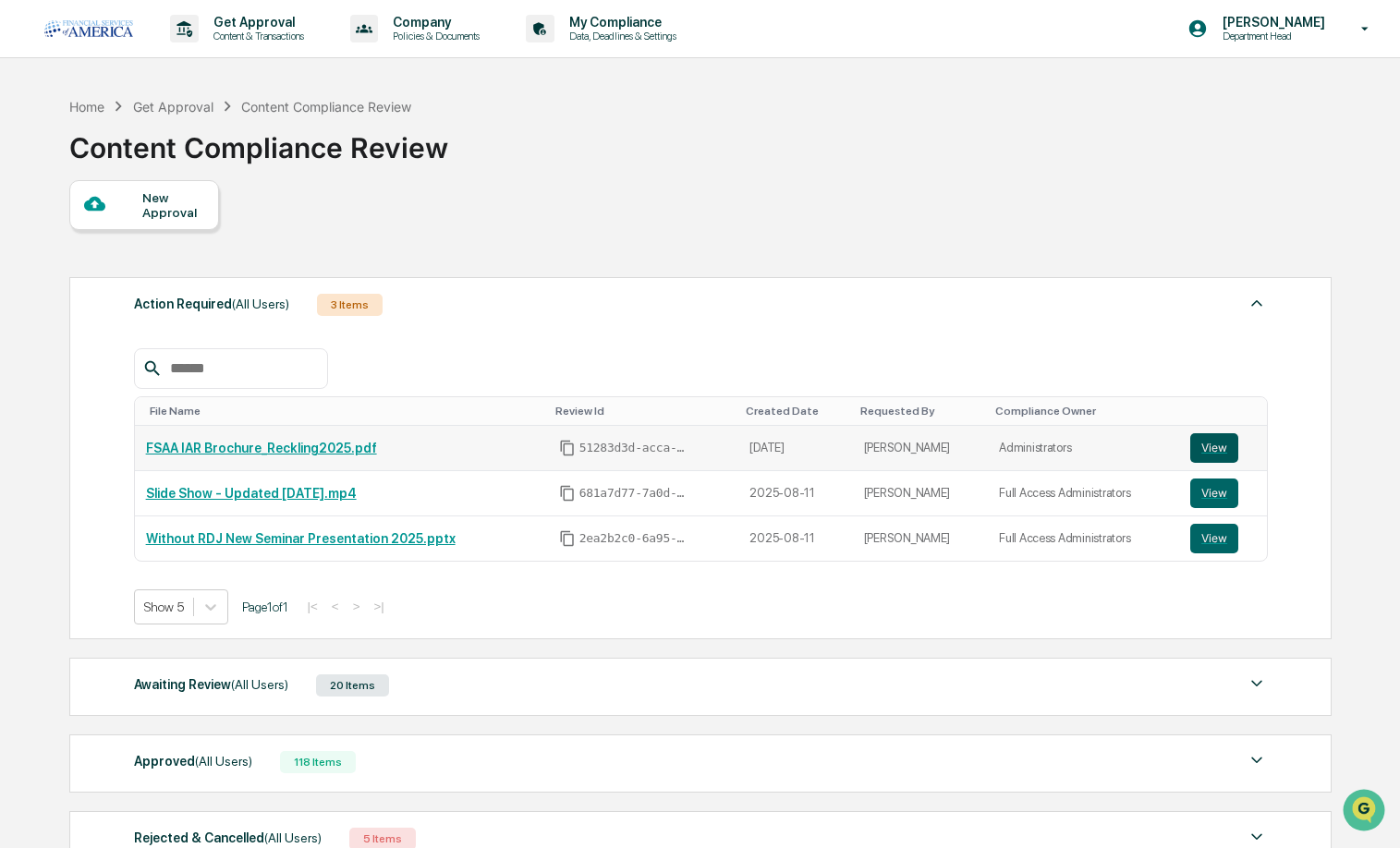
click at [1214, 441] on button "View" at bounding box center [1215, 448] width 48 height 30
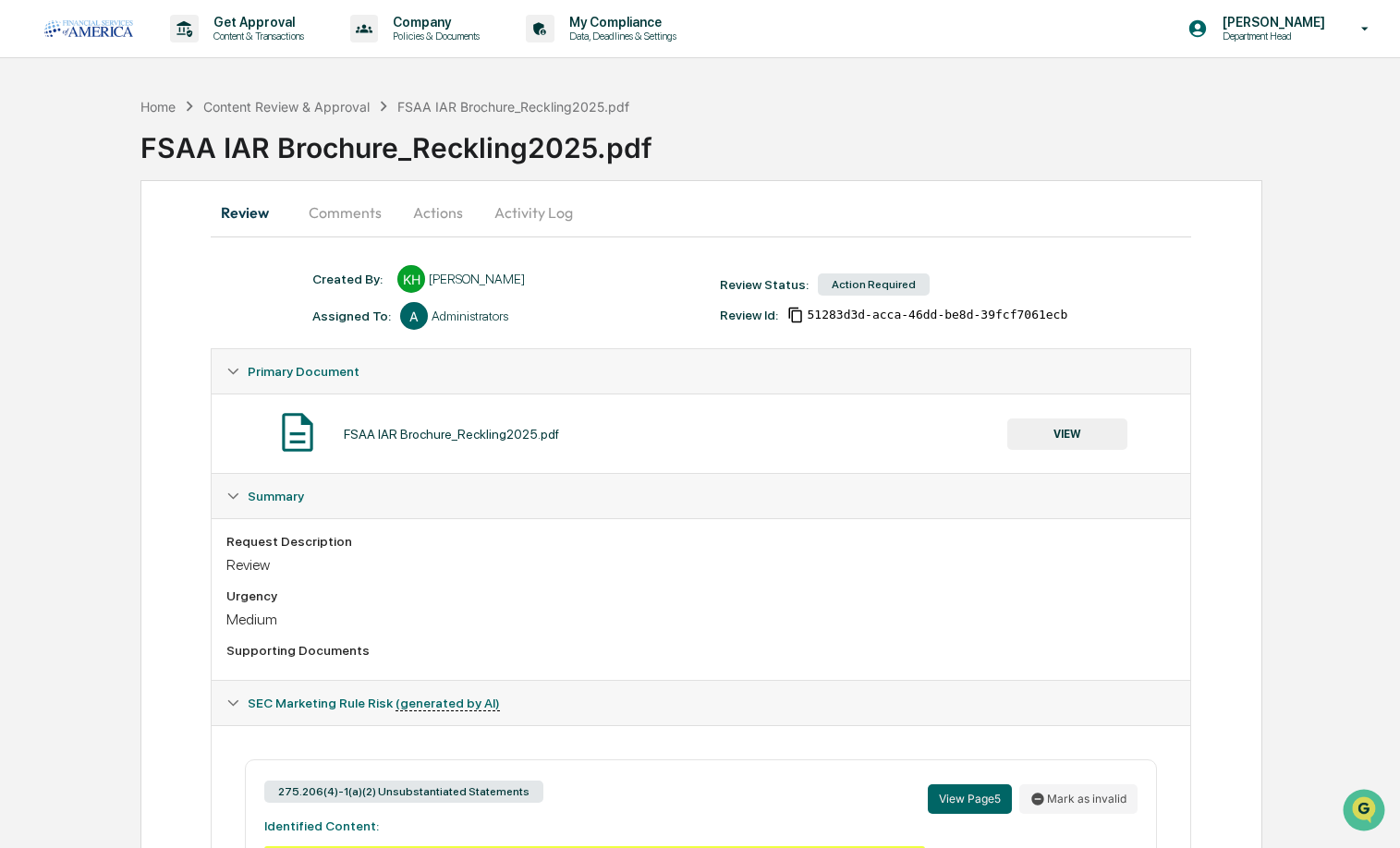
click at [345, 216] on button "Comments" at bounding box center [346, 213] width 103 height 45
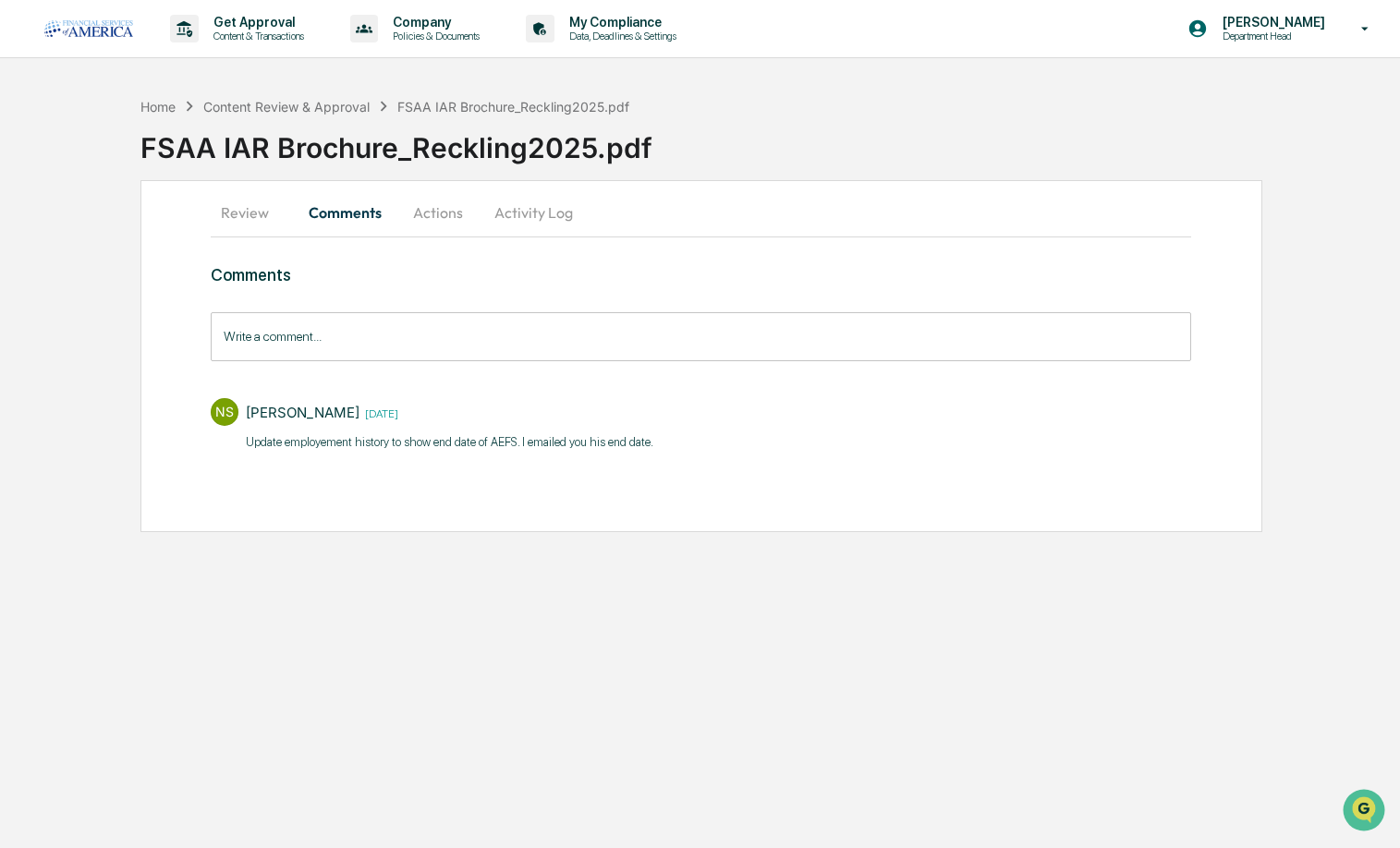
click at [443, 212] on button "Actions" at bounding box center [439, 213] width 83 height 45
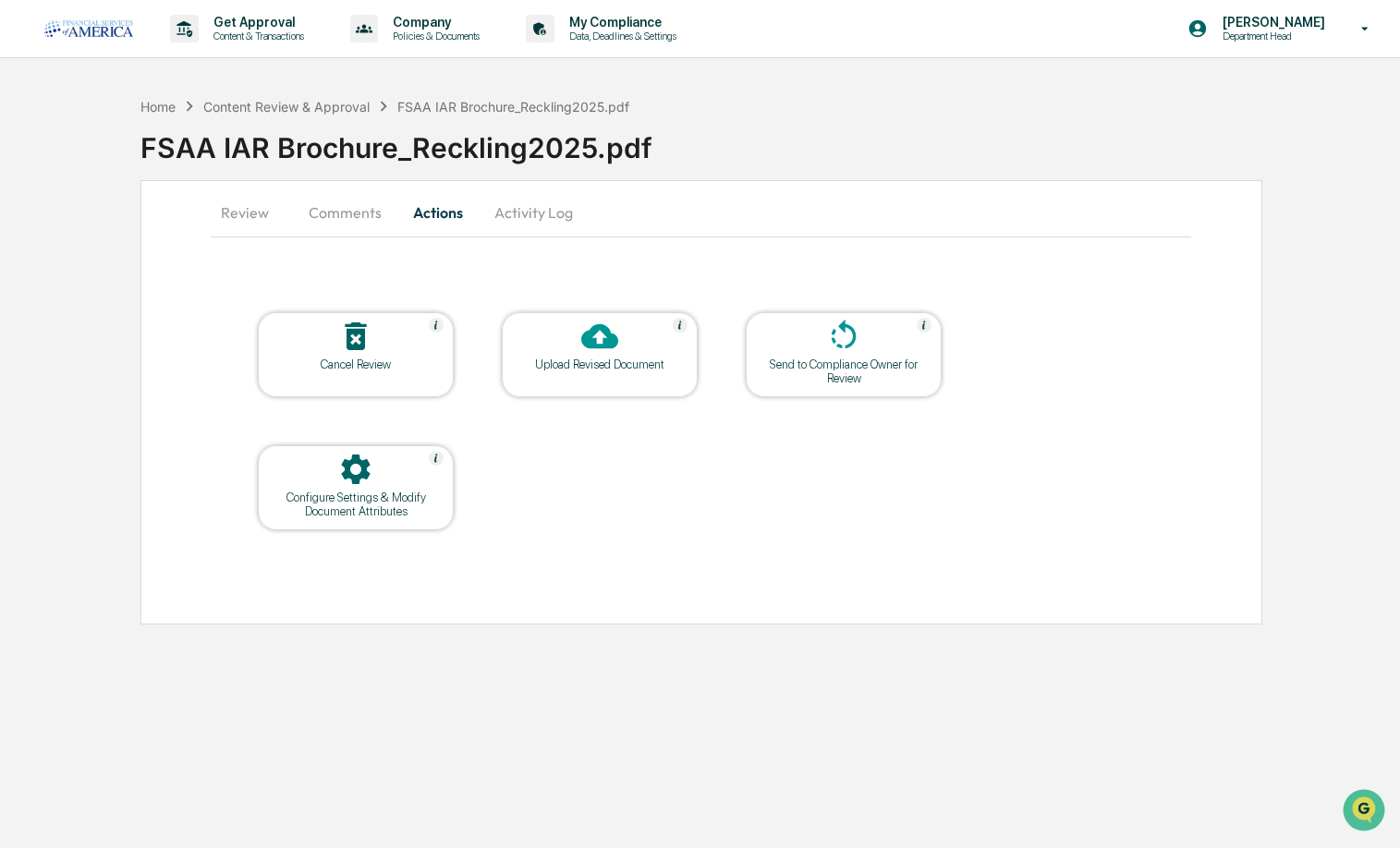
click at [619, 340] on icon at bounding box center [600, 337] width 37 height 25
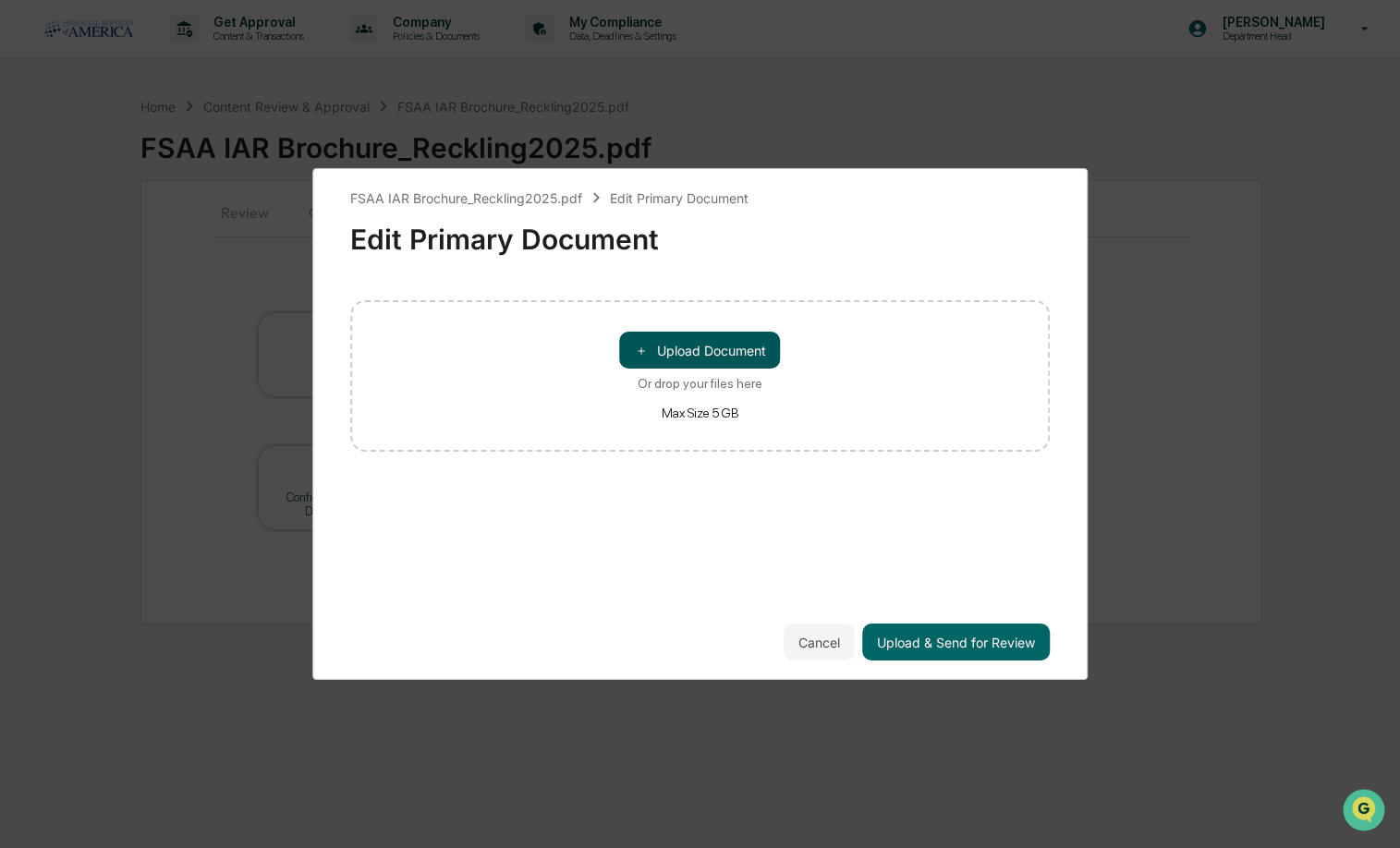
click at [654, 340] on button "＋ Upload Document" at bounding box center [701, 350] width 161 height 37
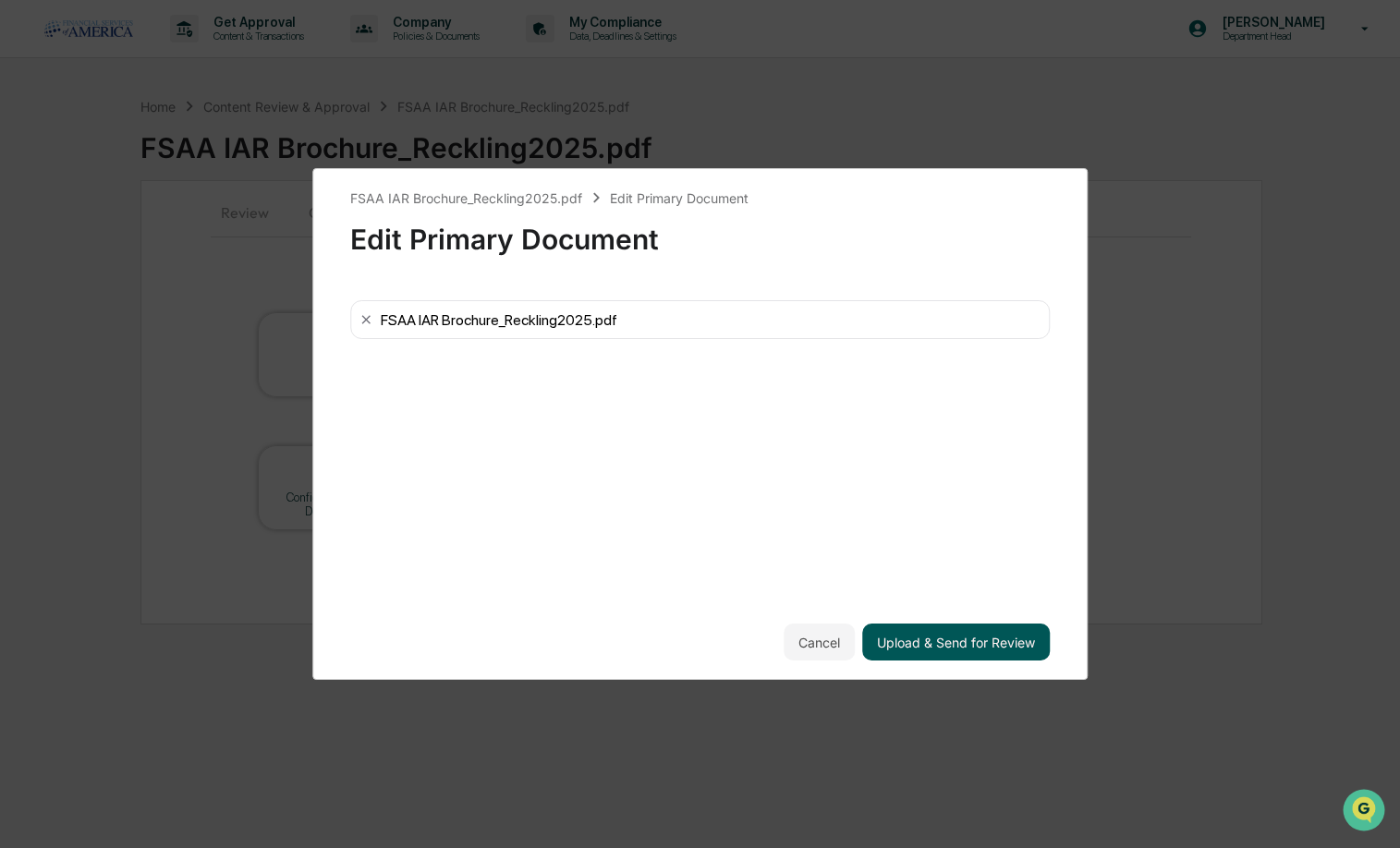
click at [960, 635] on button "Upload & Send for Review" at bounding box center [957, 642] width 188 height 37
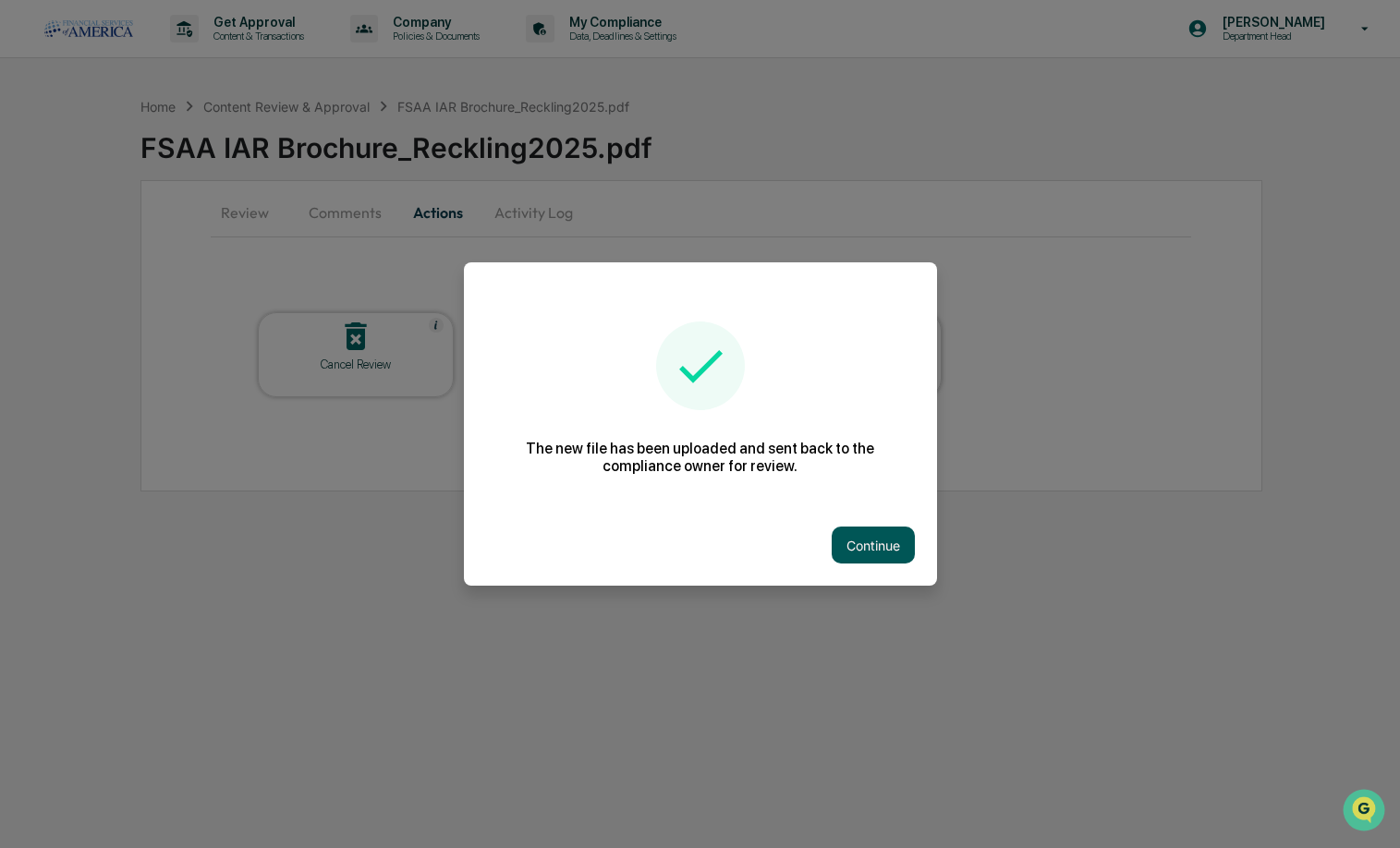
click at [874, 557] on button "Continue" at bounding box center [873, 545] width 83 height 37
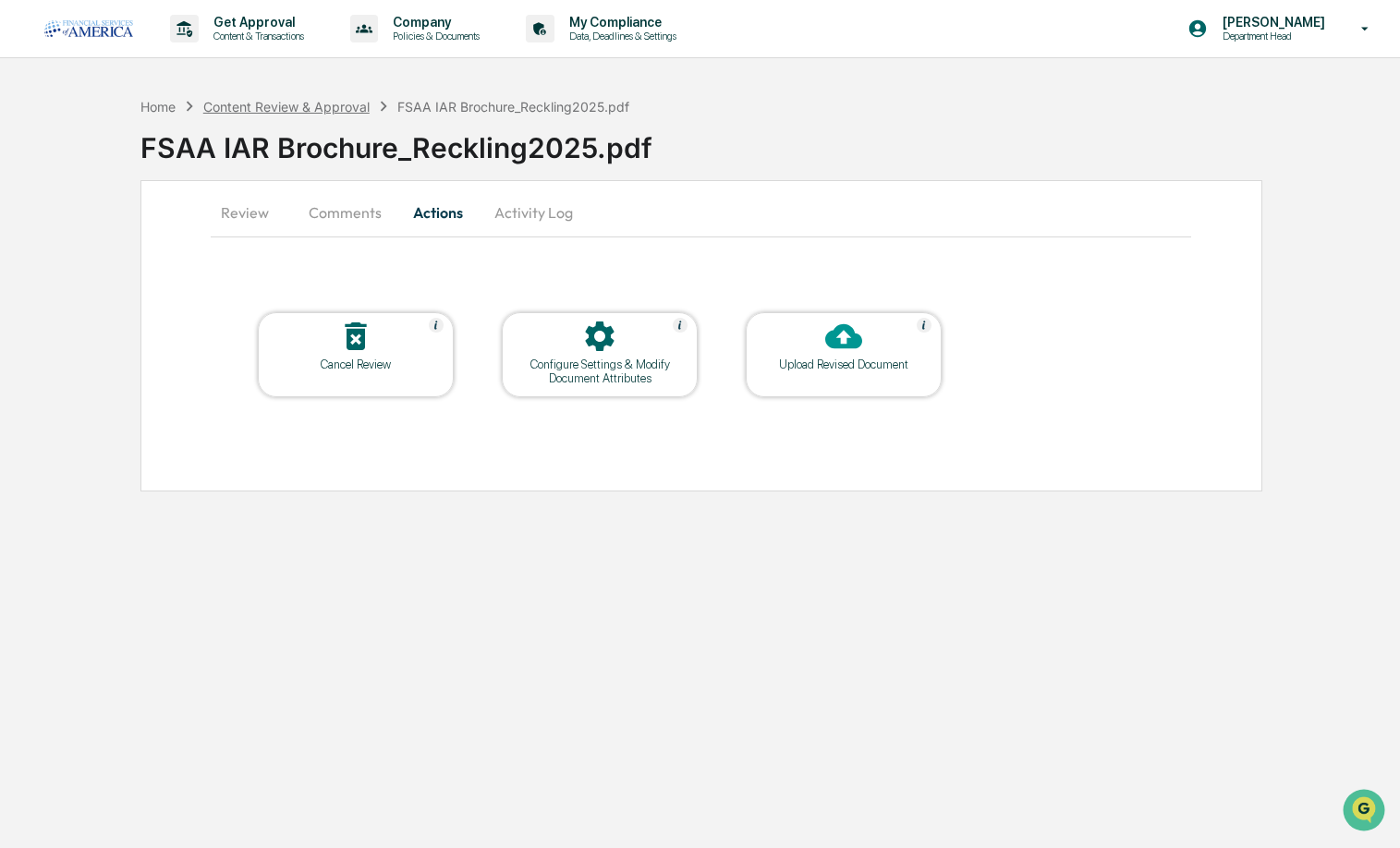
click at [273, 112] on div "Content Review & Approval" at bounding box center [287, 106] width 167 height 15
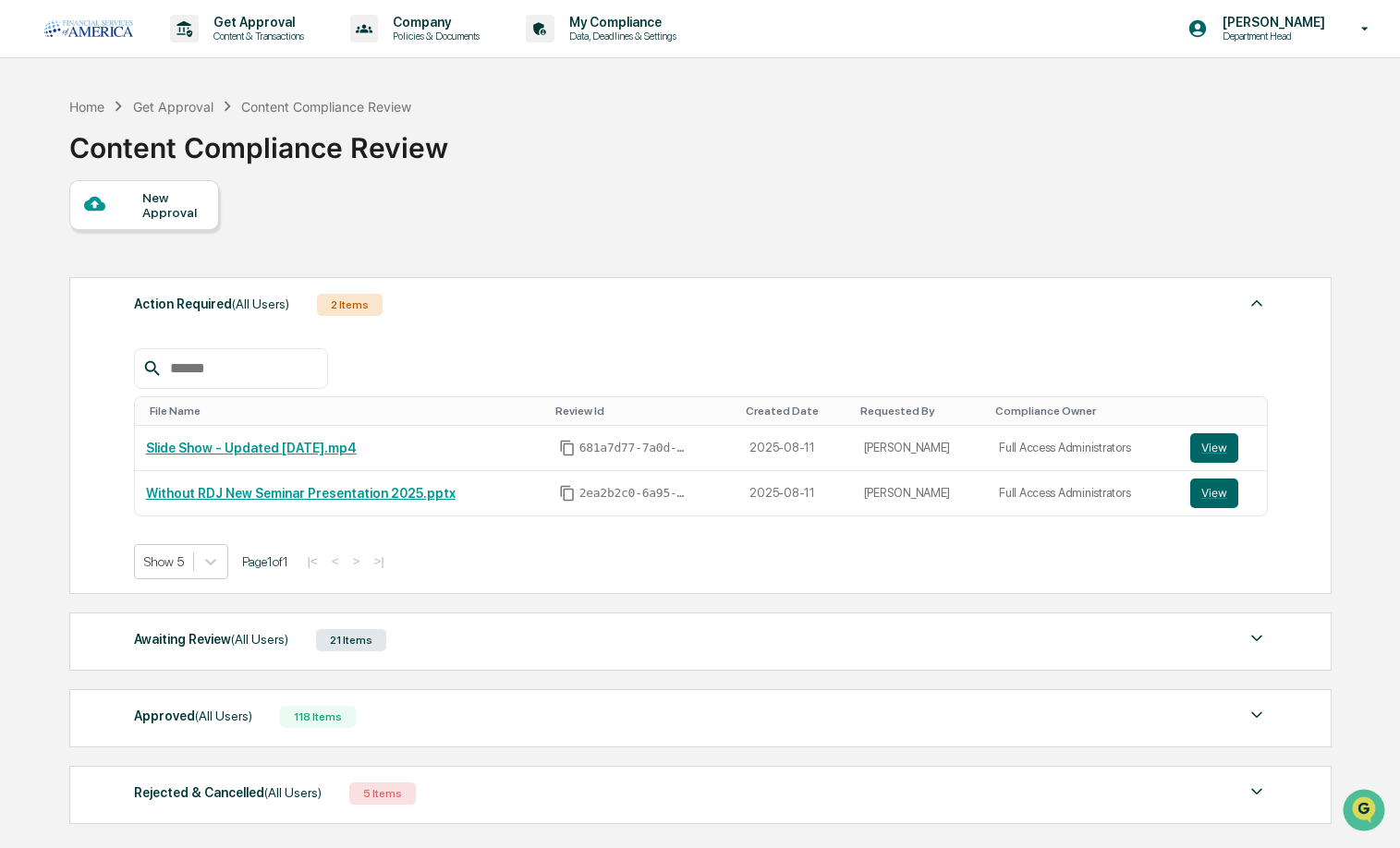
click at [342, 646] on div "21 Items" at bounding box center [351, 640] width 71 height 22
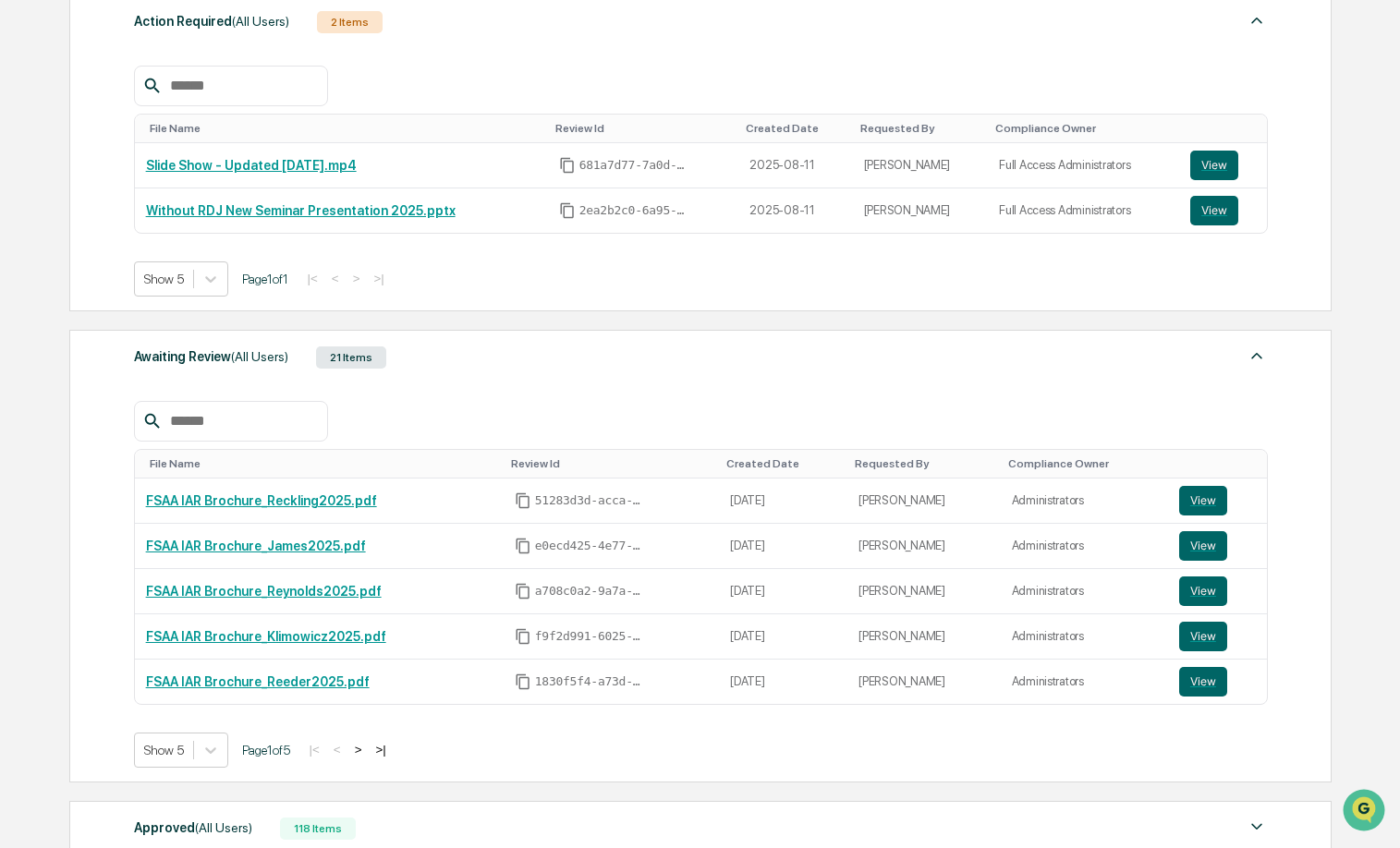
scroll to position [290, 0]
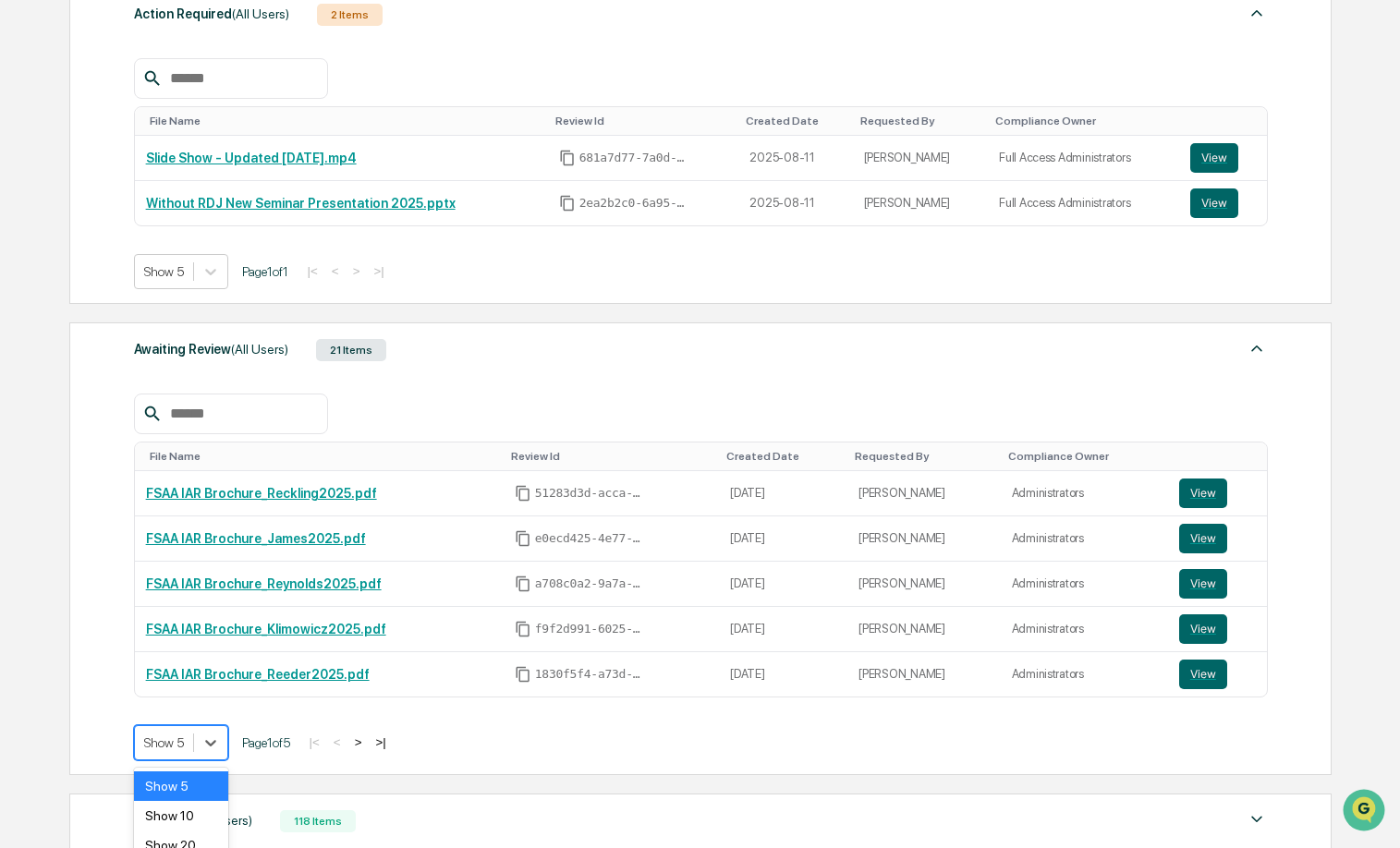
click at [199, 749] on body "Get Approval Content & Transactions Company Policies & Documents My Compliance …" at bounding box center [700, 386] width 1400 height 1354
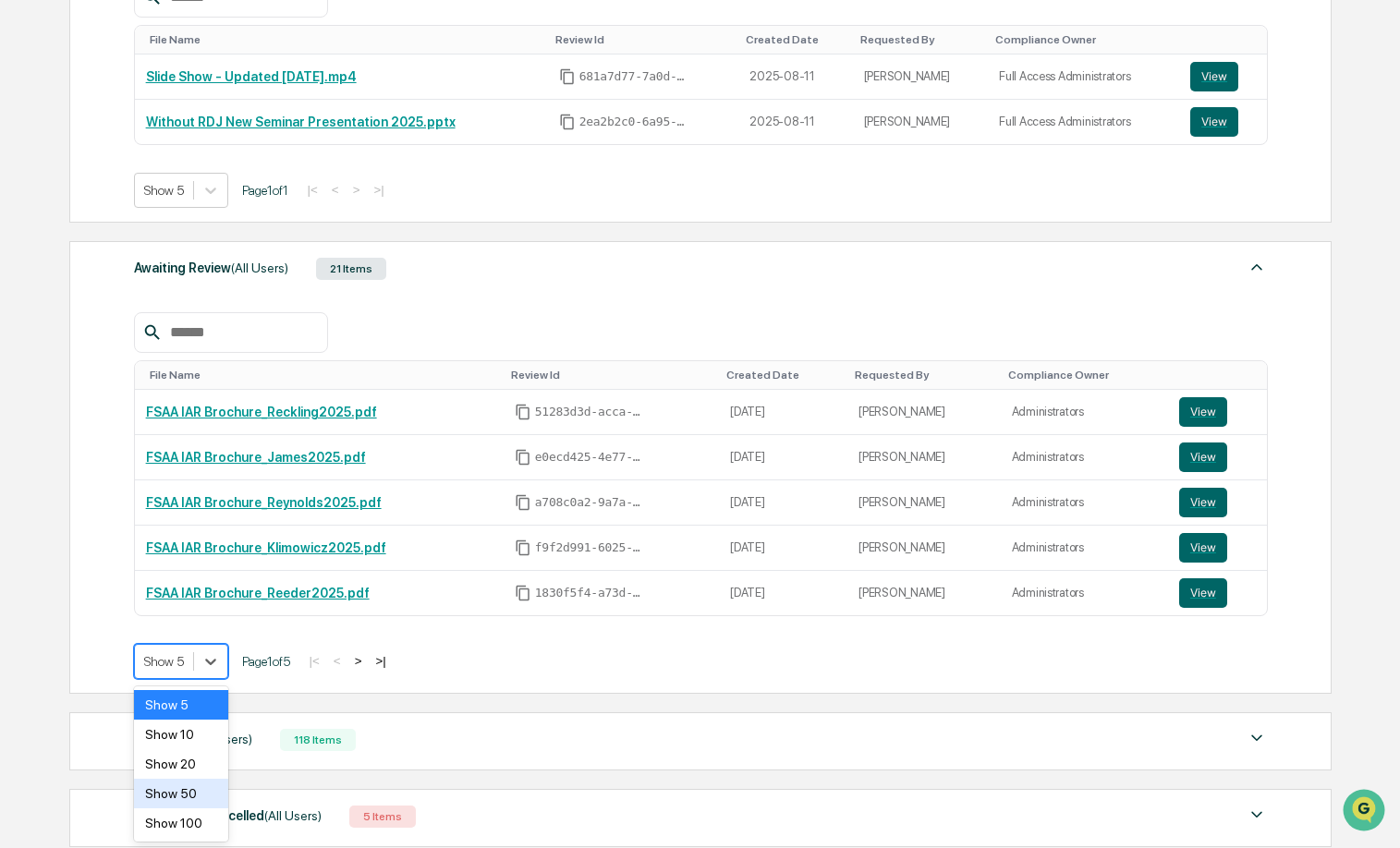
click at [193, 806] on div "Show 50" at bounding box center [181, 794] width 95 height 30
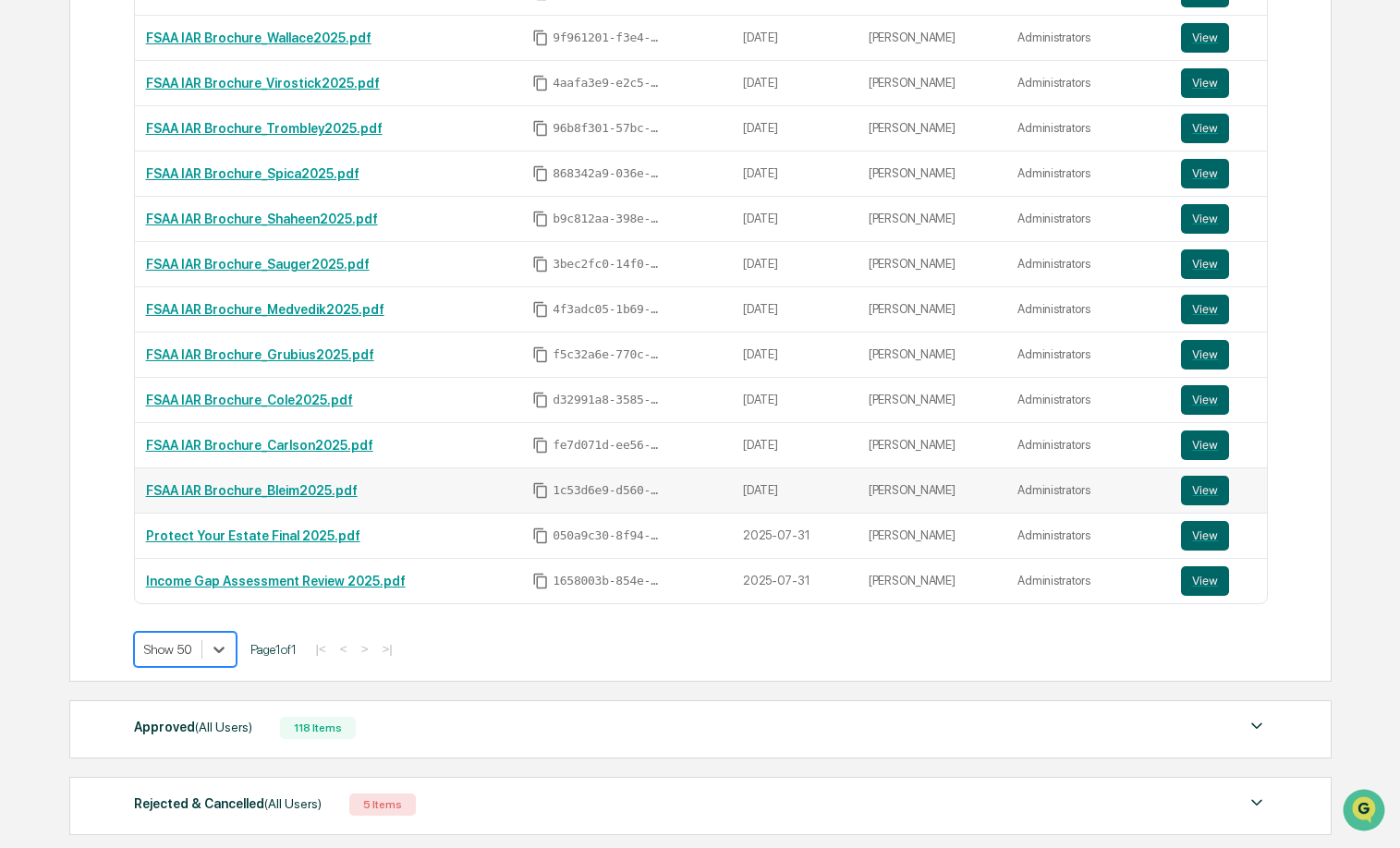
scroll to position [1111, 0]
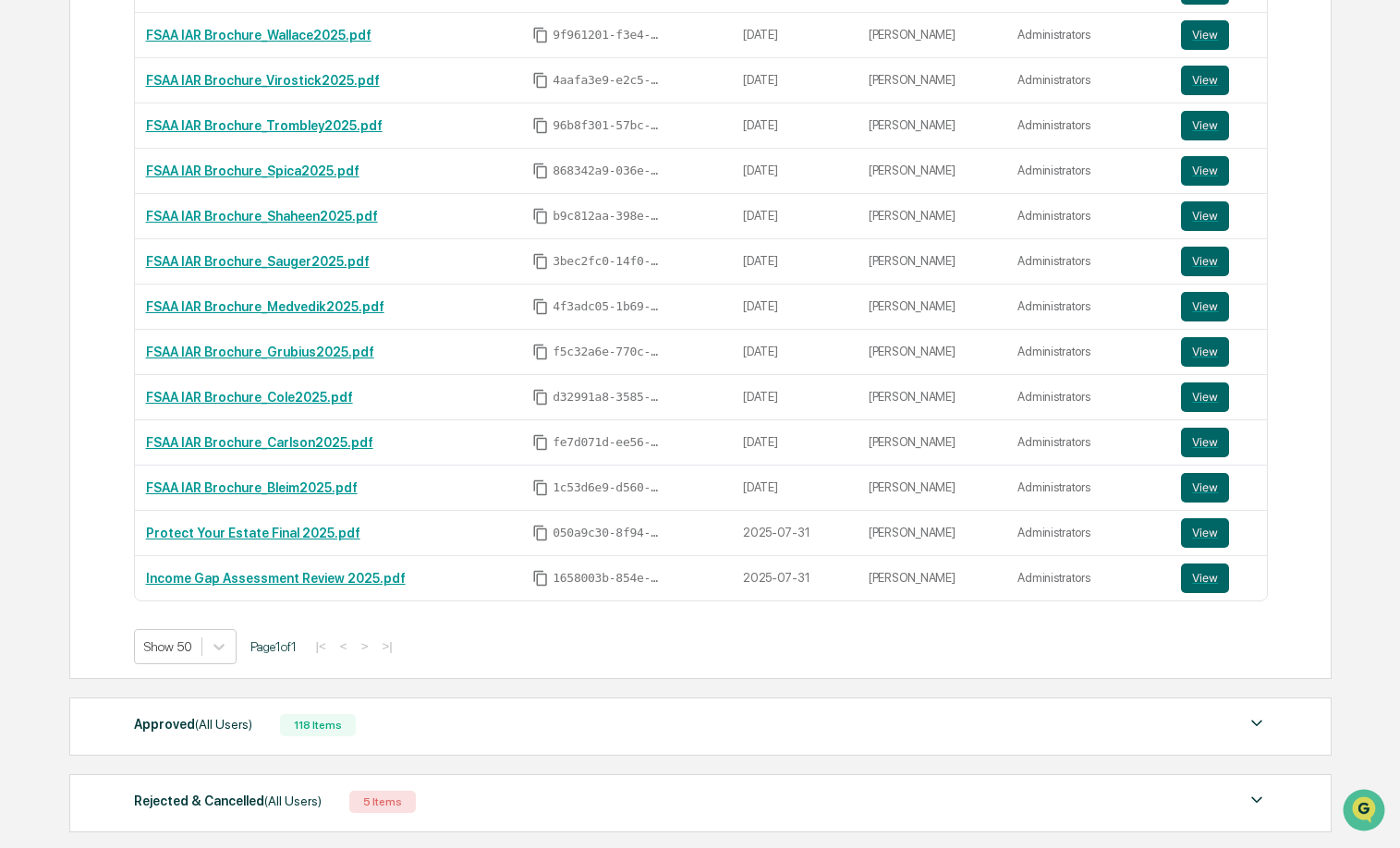
click at [325, 734] on div "118 Items" at bounding box center [318, 725] width 76 height 22
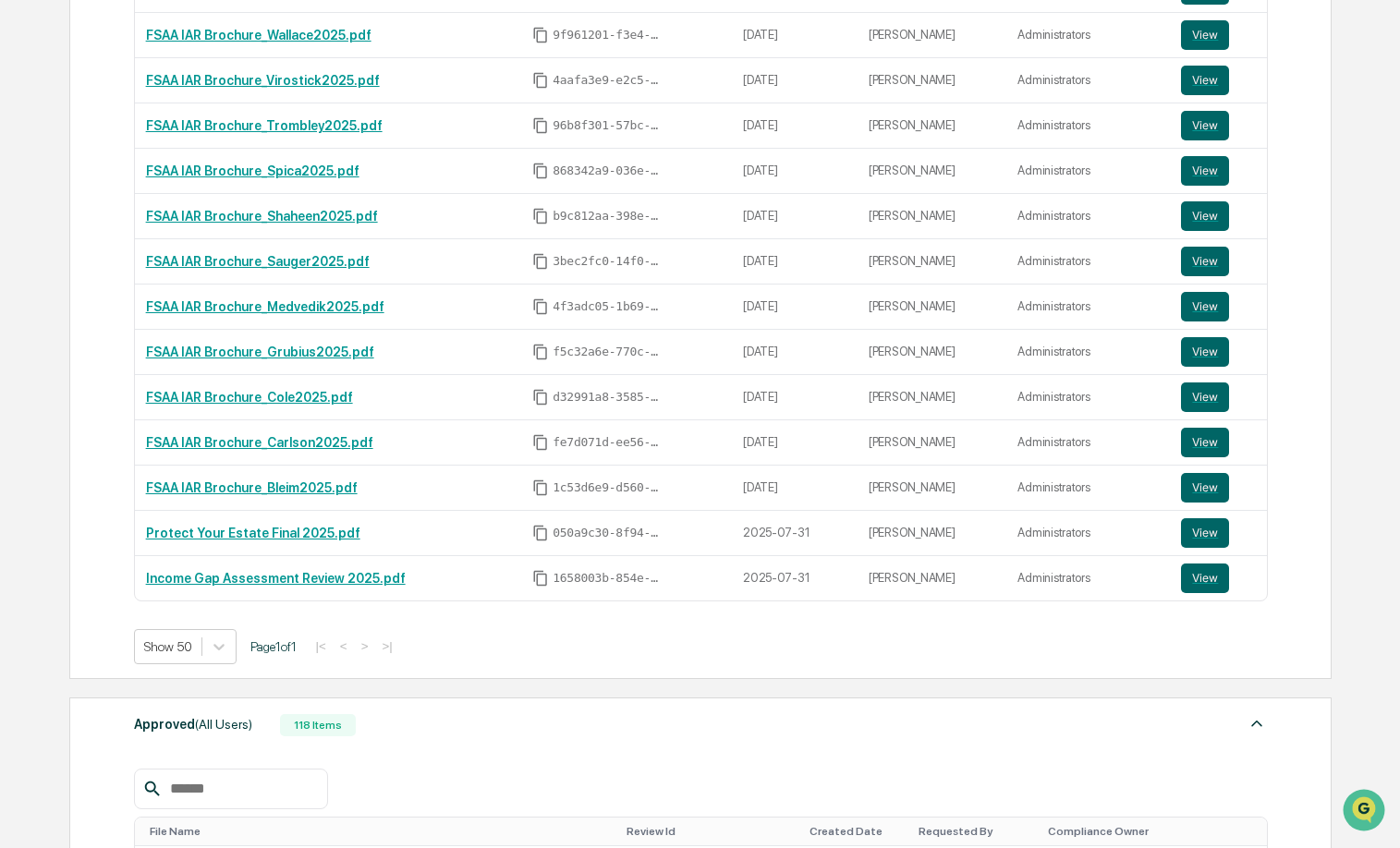
click at [285, 771] on div at bounding box center [230, 789] width 194 height 41
click at [284, 790] on input "text" at bounding box center [241, 789] width 157 height 24
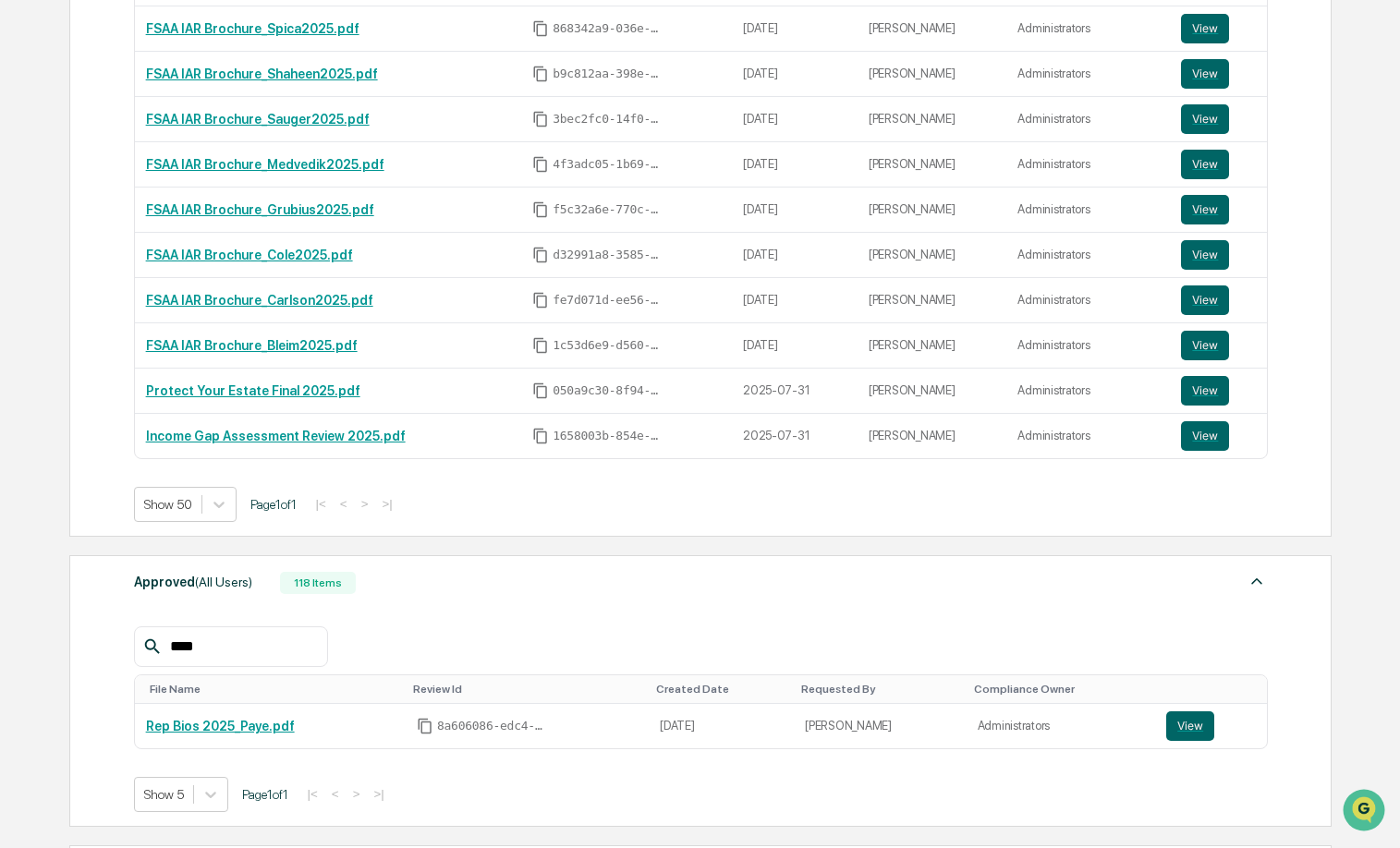
scroll to position [1260, 0]
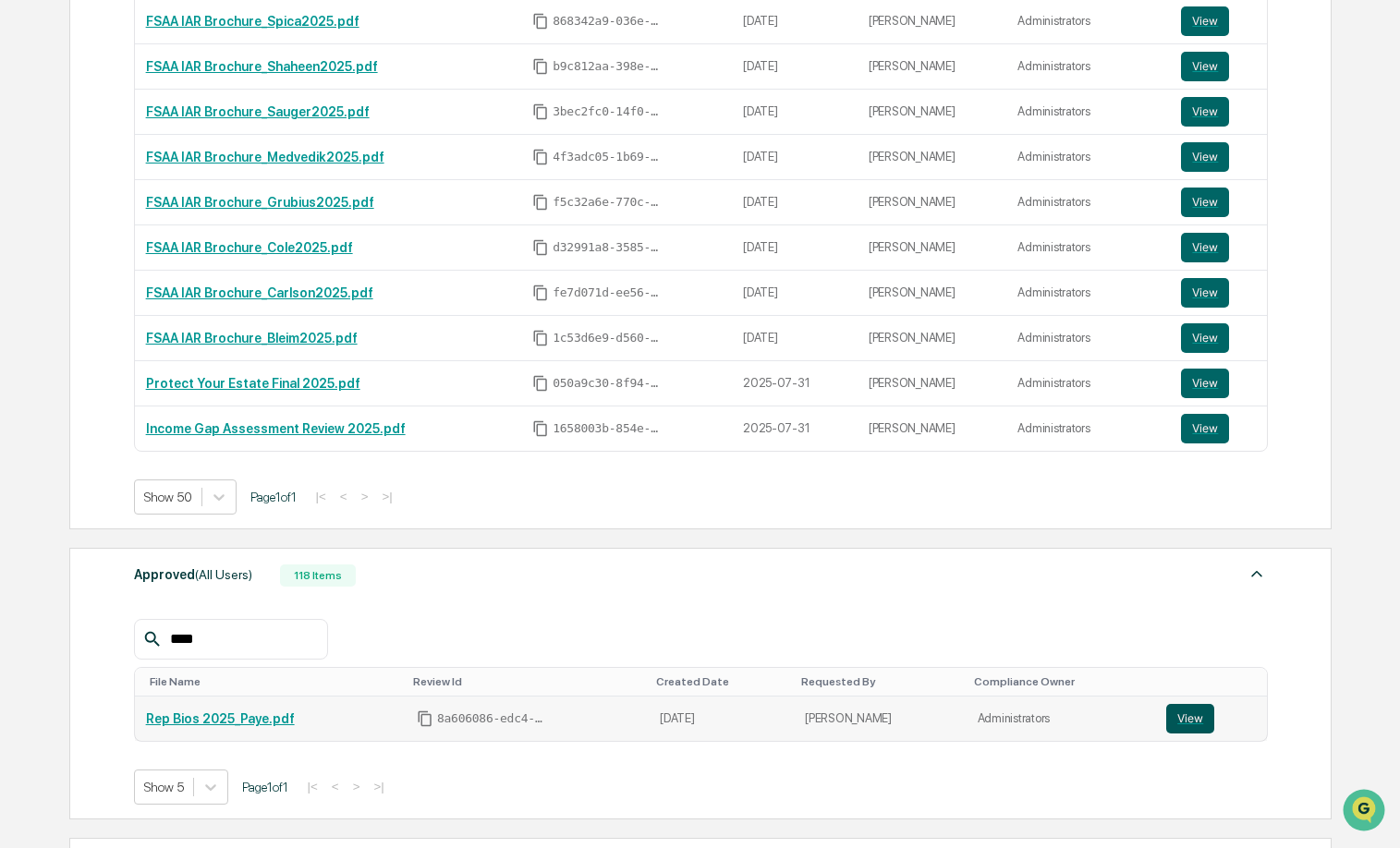
type input "****"
click at [1178, 720] on button "View" at bounding box center [1191, 718] width 48 height 30
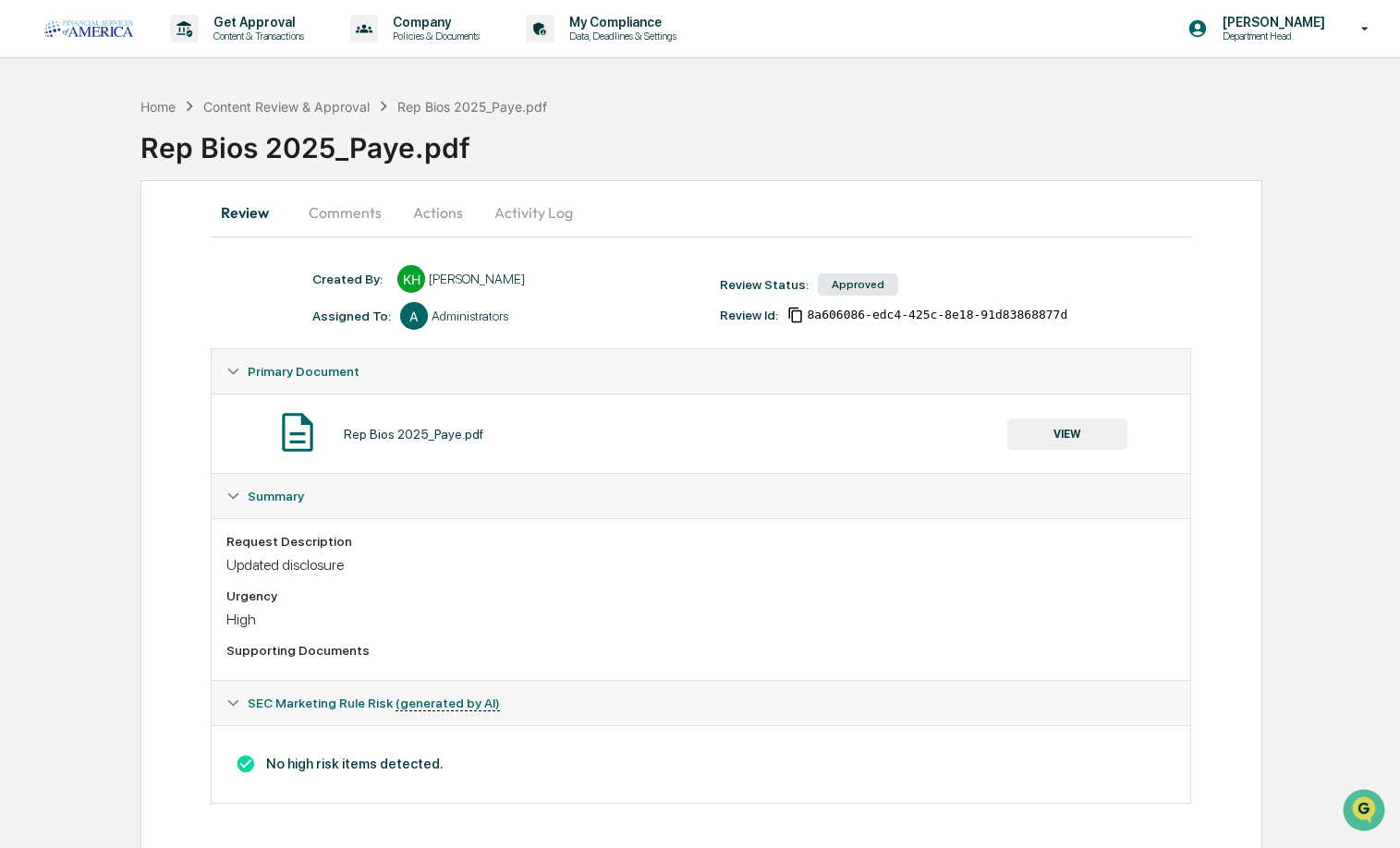
click at [1047, 442] on button "VIEW" at bounding box center [1068, 434] width 120 height 31
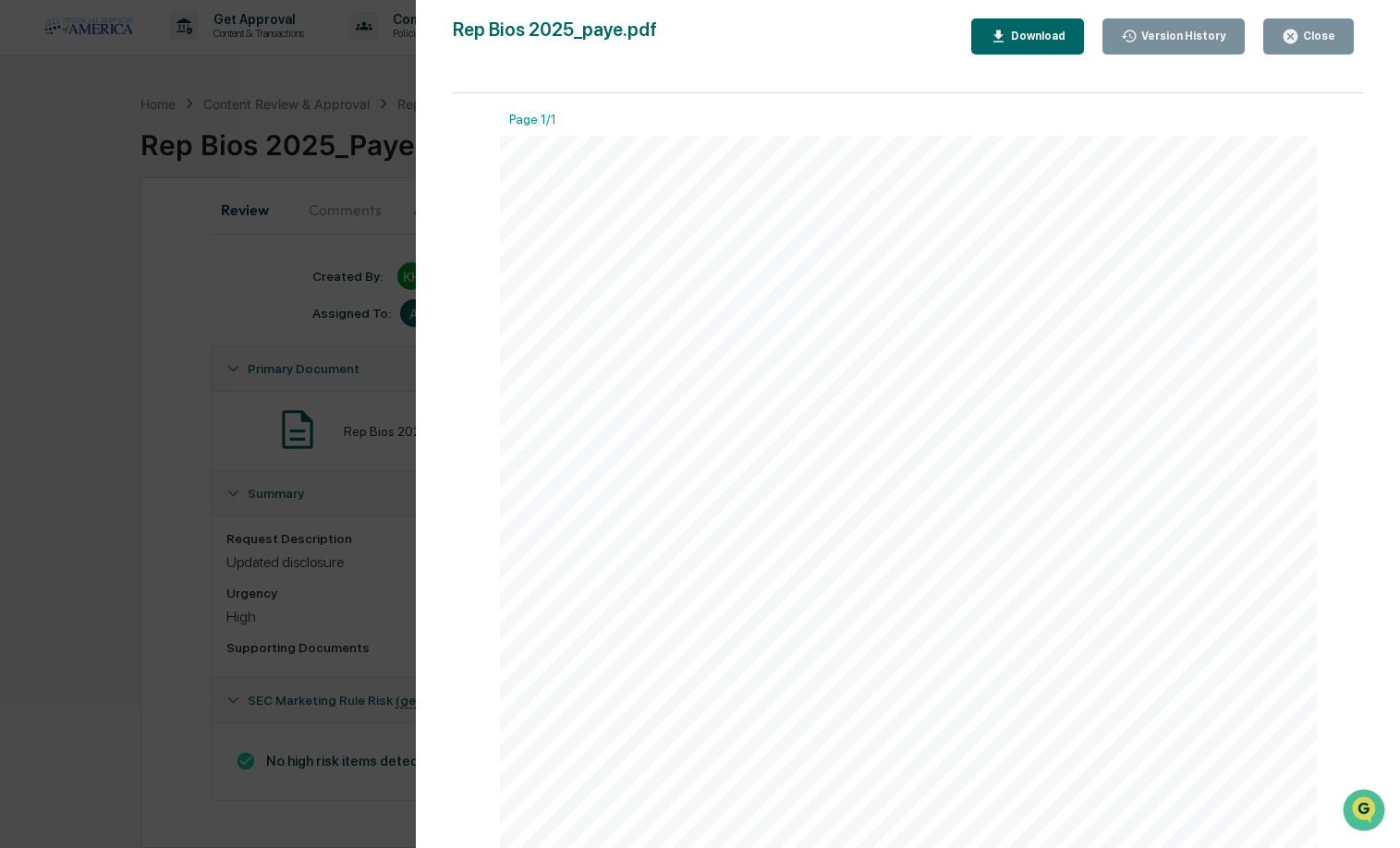
click at [1323, 42] on div "Close" at bounding box center [1317, 36] width 36 height 13
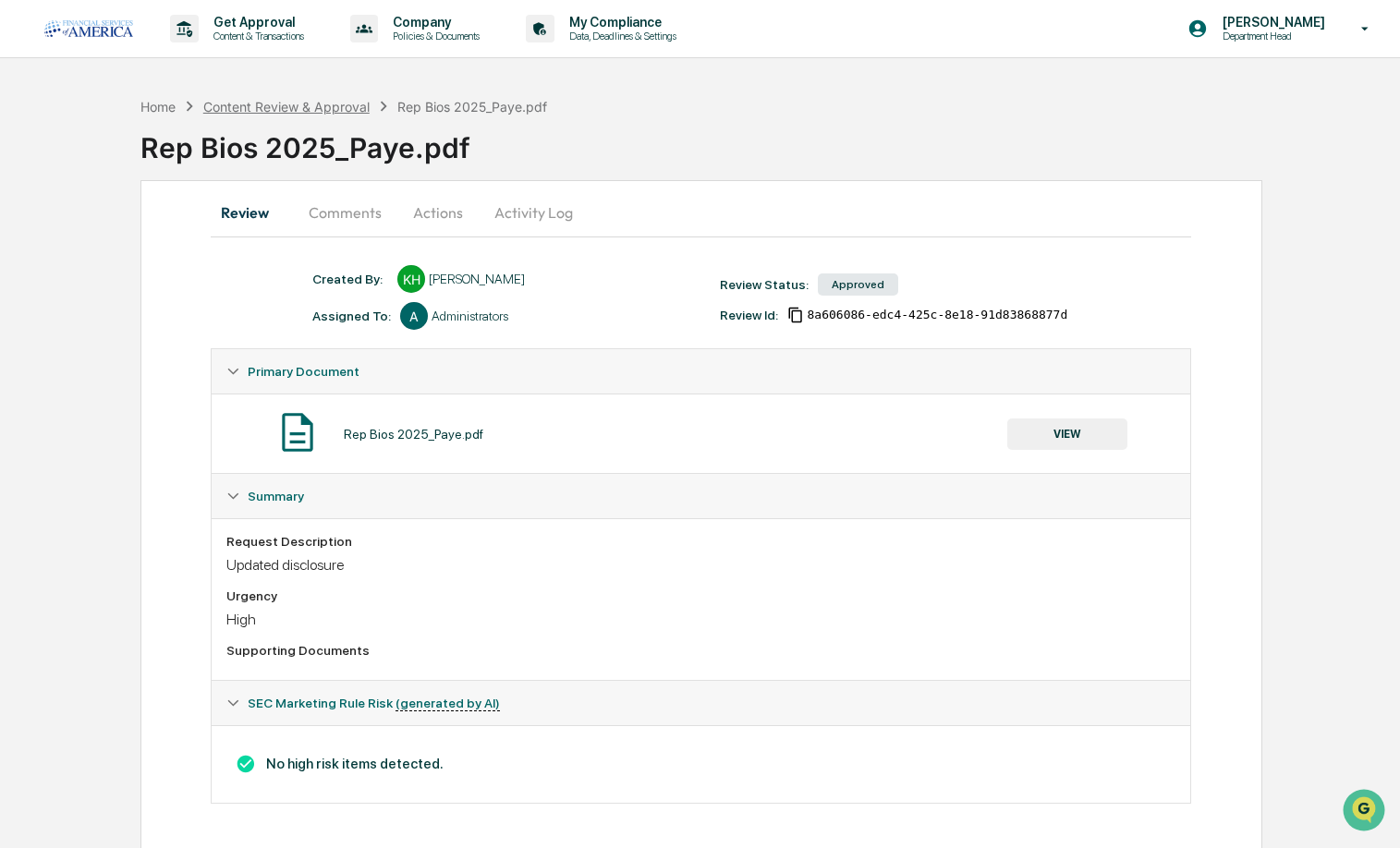
click at [287, 112] on div "Content Review & Approval" at bounding box center [287, 106] width 167 height 15
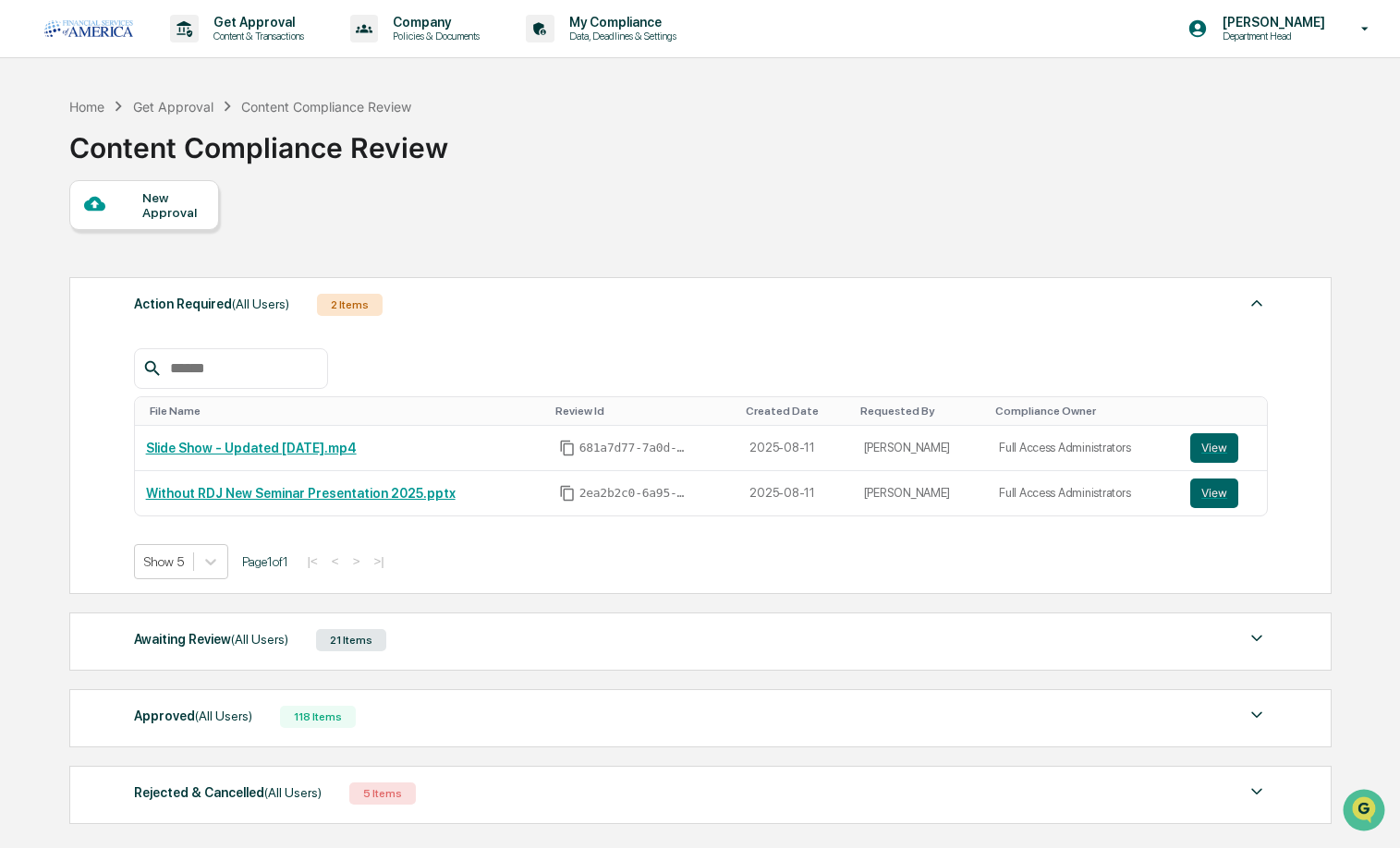
click at [259, 372] on input "text" at bounding box center [241, 369] width 157 height 24
type input "****"
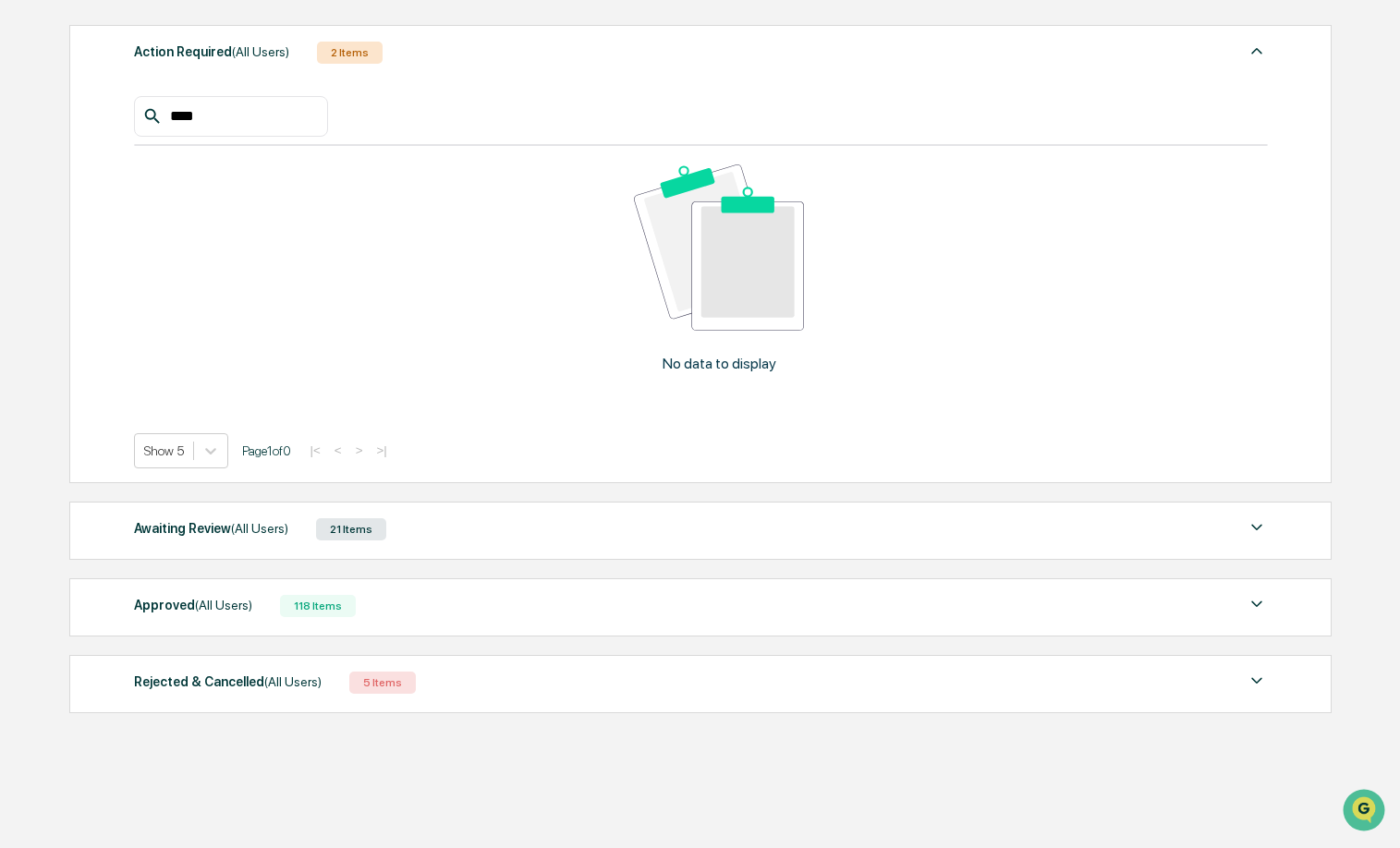
scroll to position [301, 0]
click at [321, 595] on div "118 Items" at bounding box center [318, 606] width 76 height 22
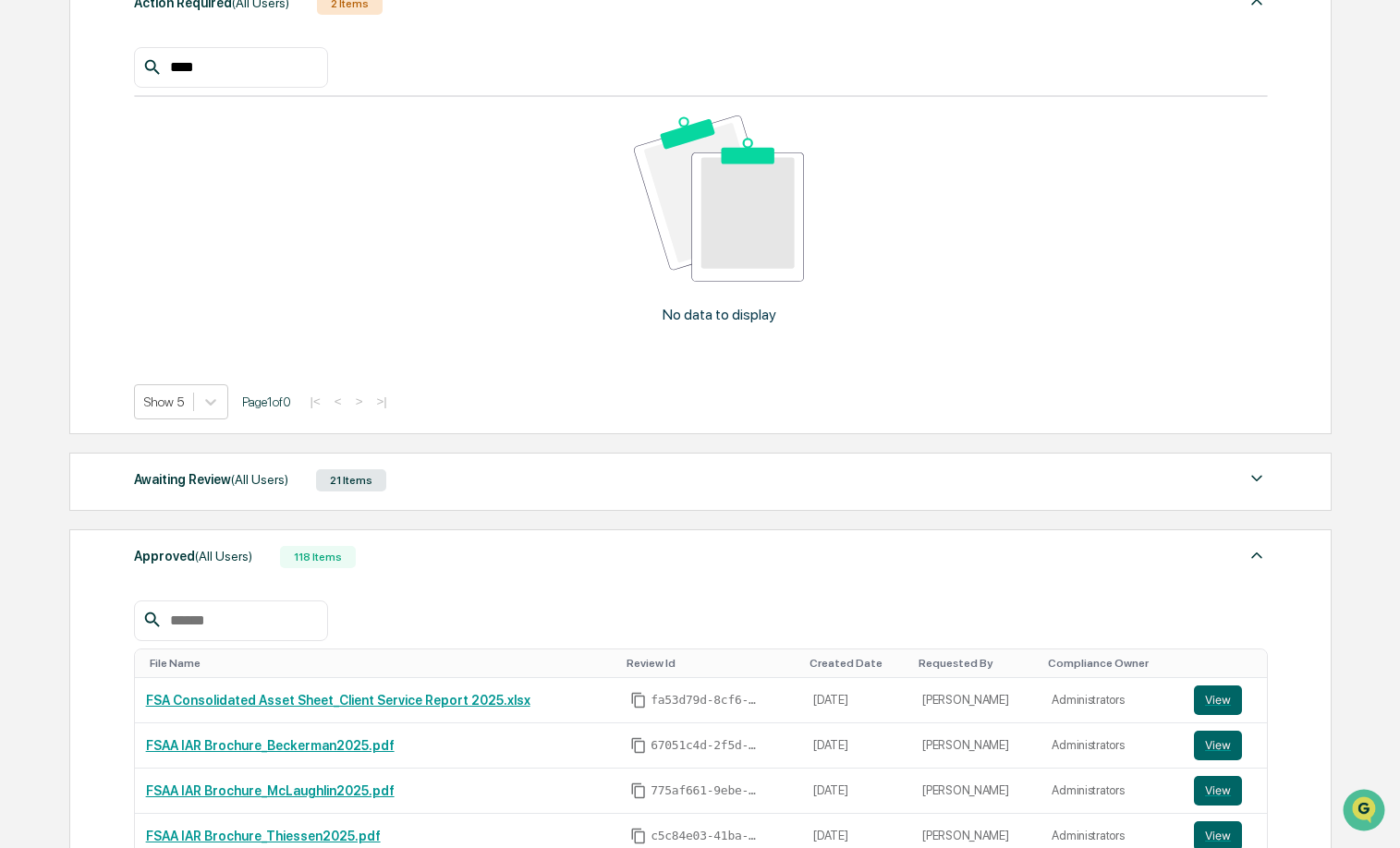
click at [241, 633] on input "text" at bounding box center [241, 621] width 157 height 24
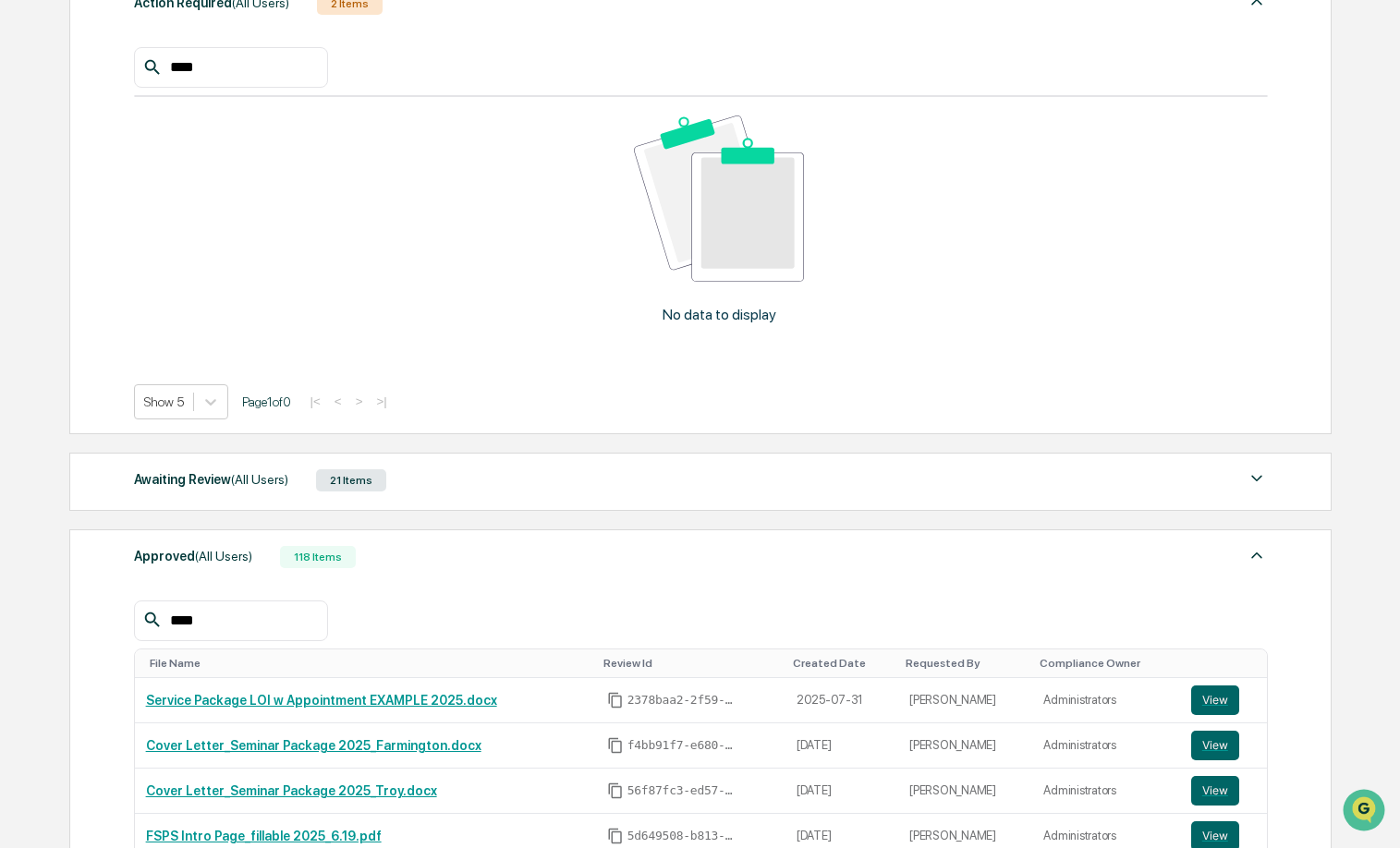
type input "****"
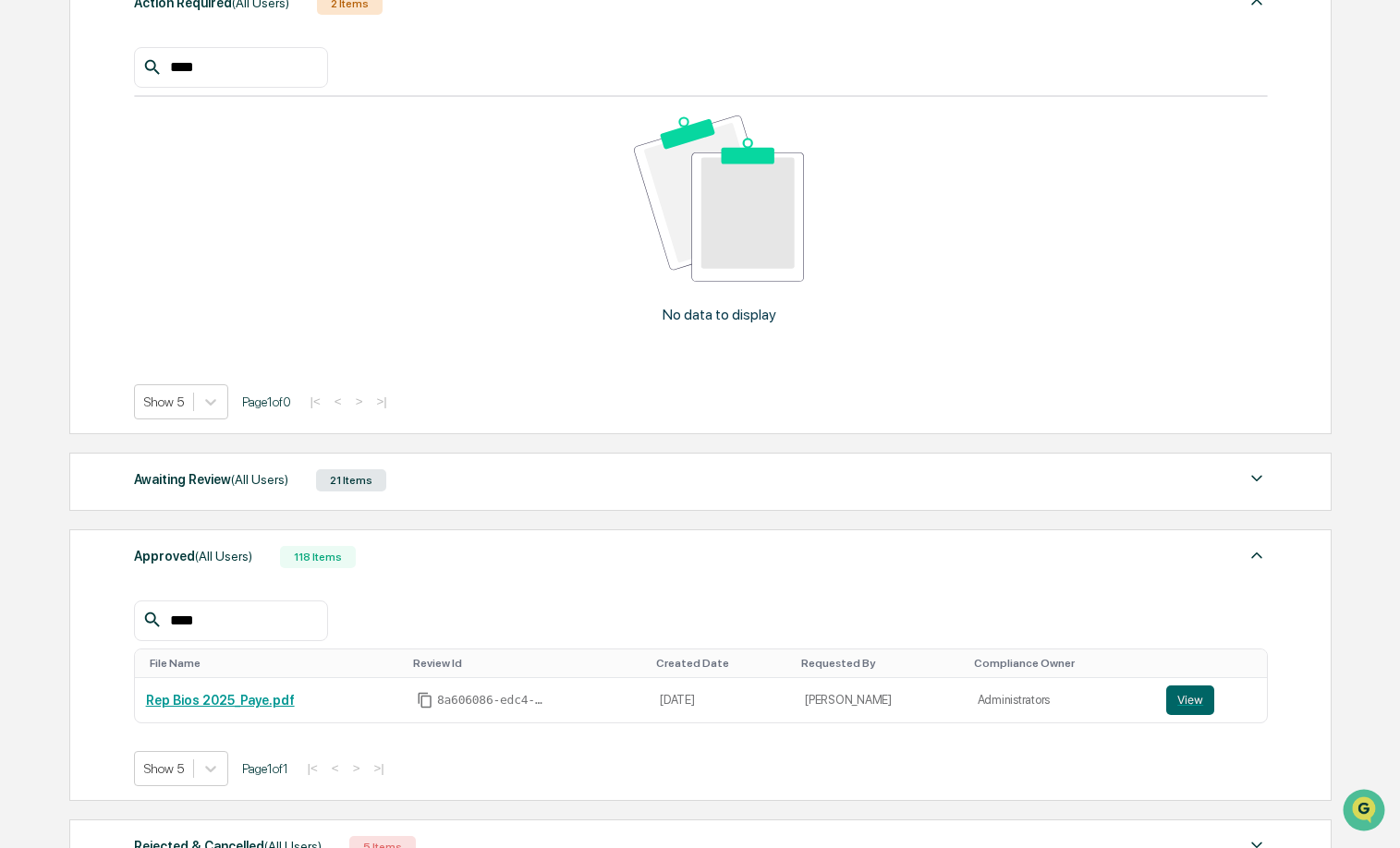
click at [371, 492] on div "21 Items" at bounding box center [351, 480] width 71 height 22
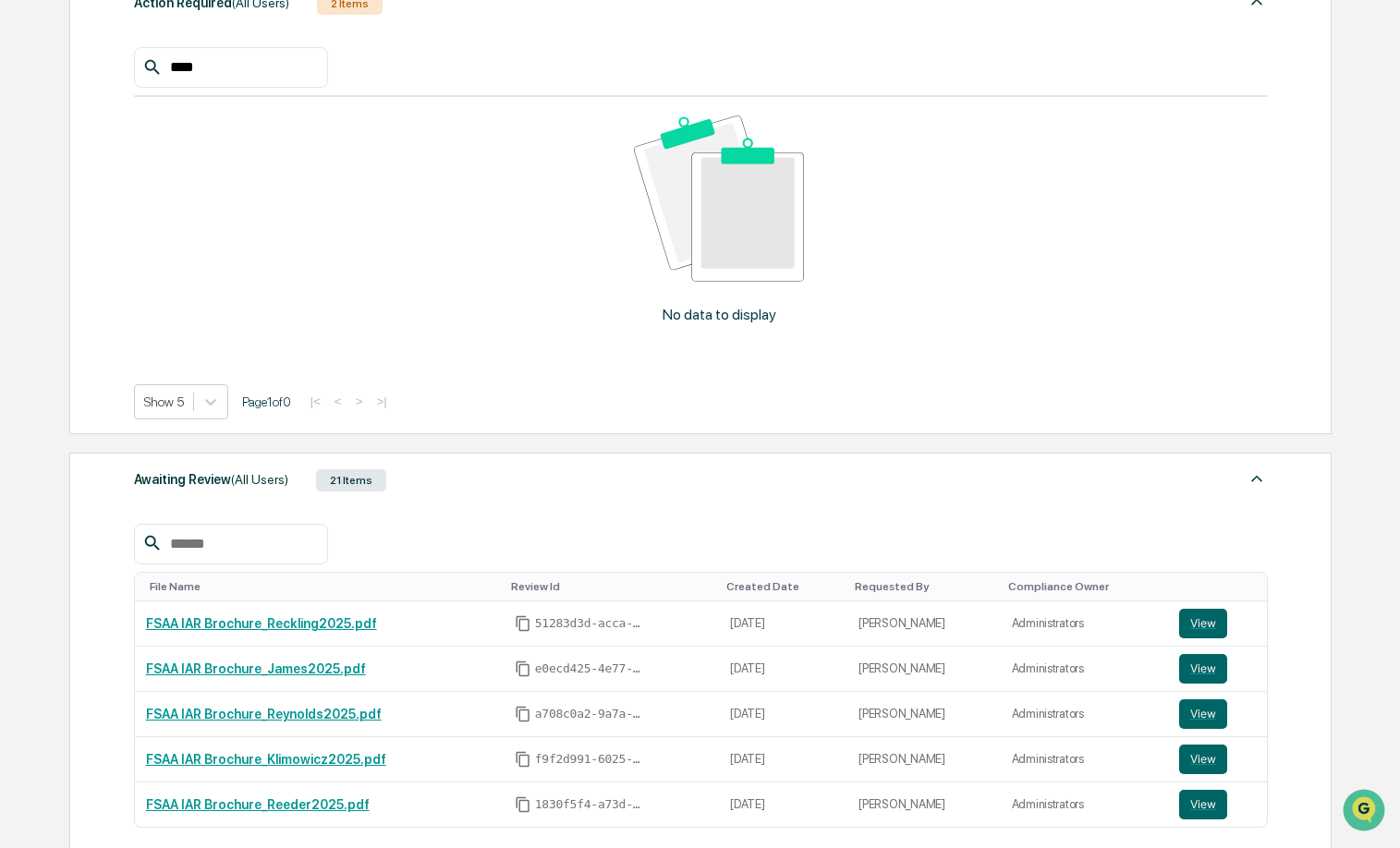
click at [214, 557] on input "text" at bounding box center [241, 544] width 157 height 24
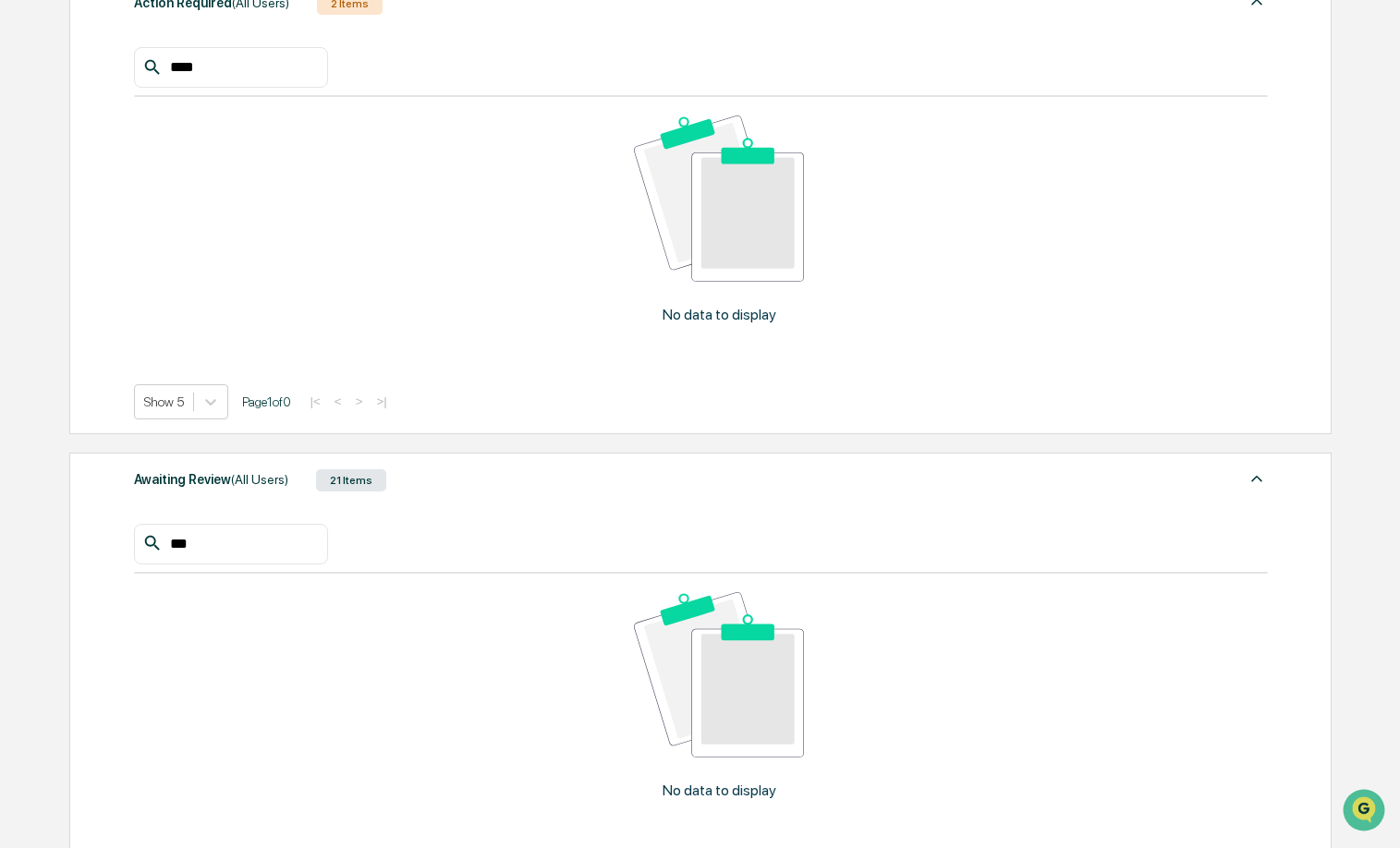
type input "****"
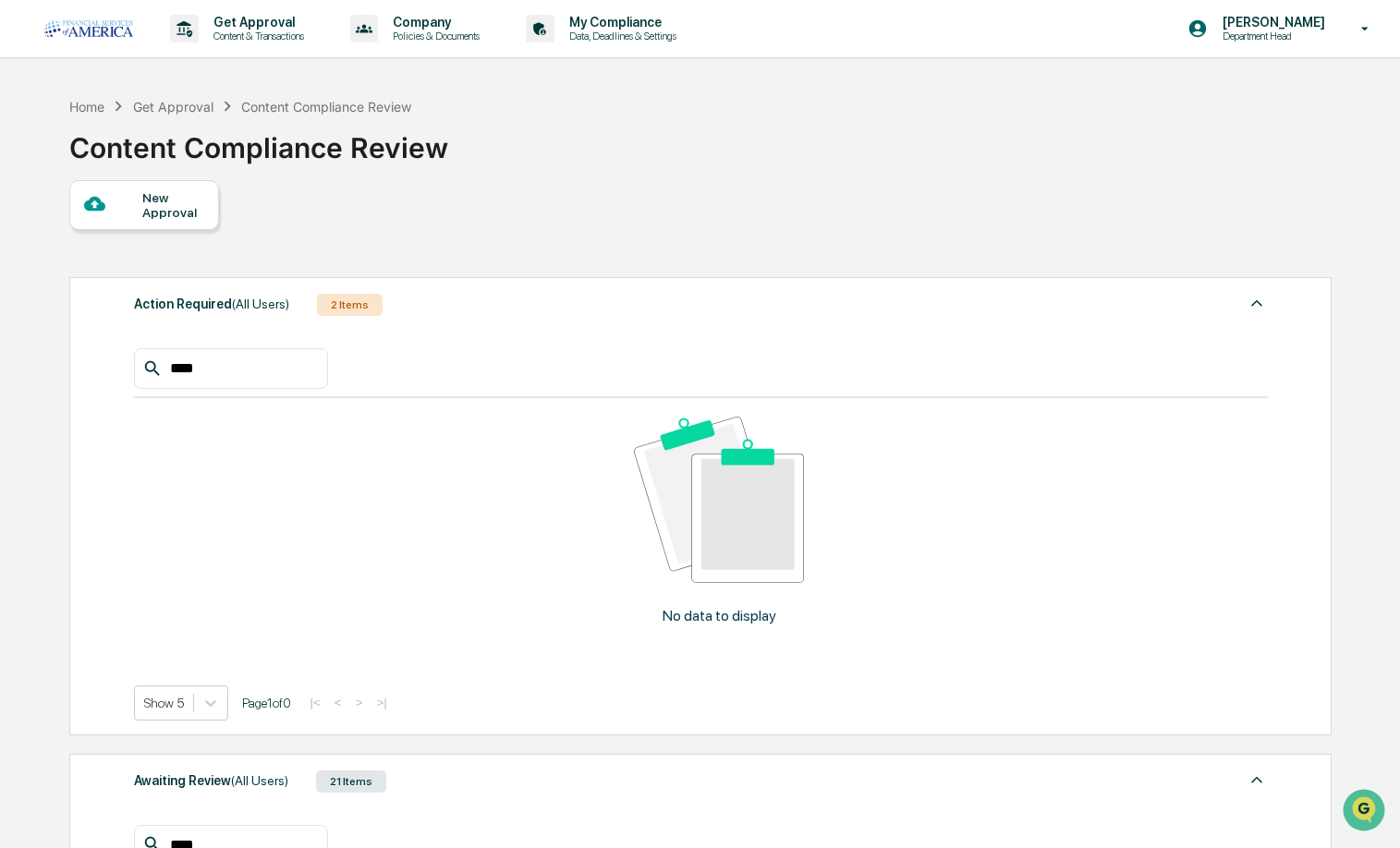
scroll to position [0, 0]
